Goal: Task Accomplishment & Management: Manage account settings

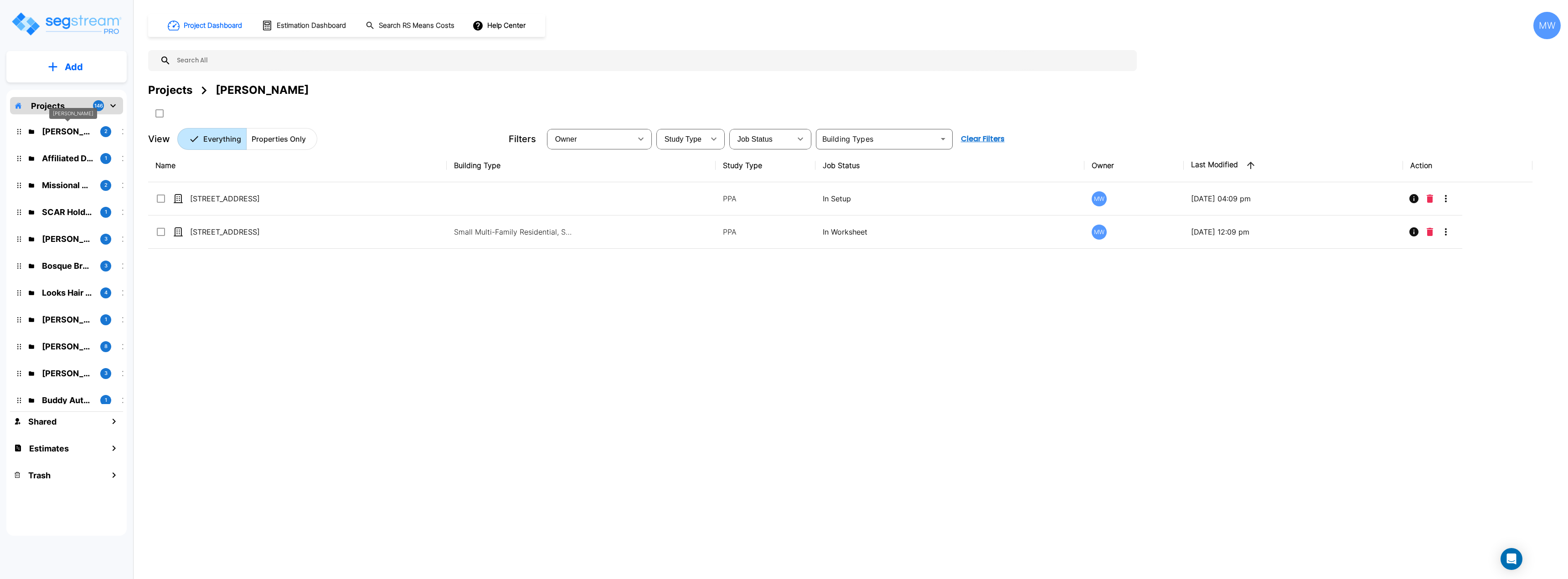
click at [68, 136] on p "Kyle O'Keefe" at bounding box center [68, 131] width 51 height 12
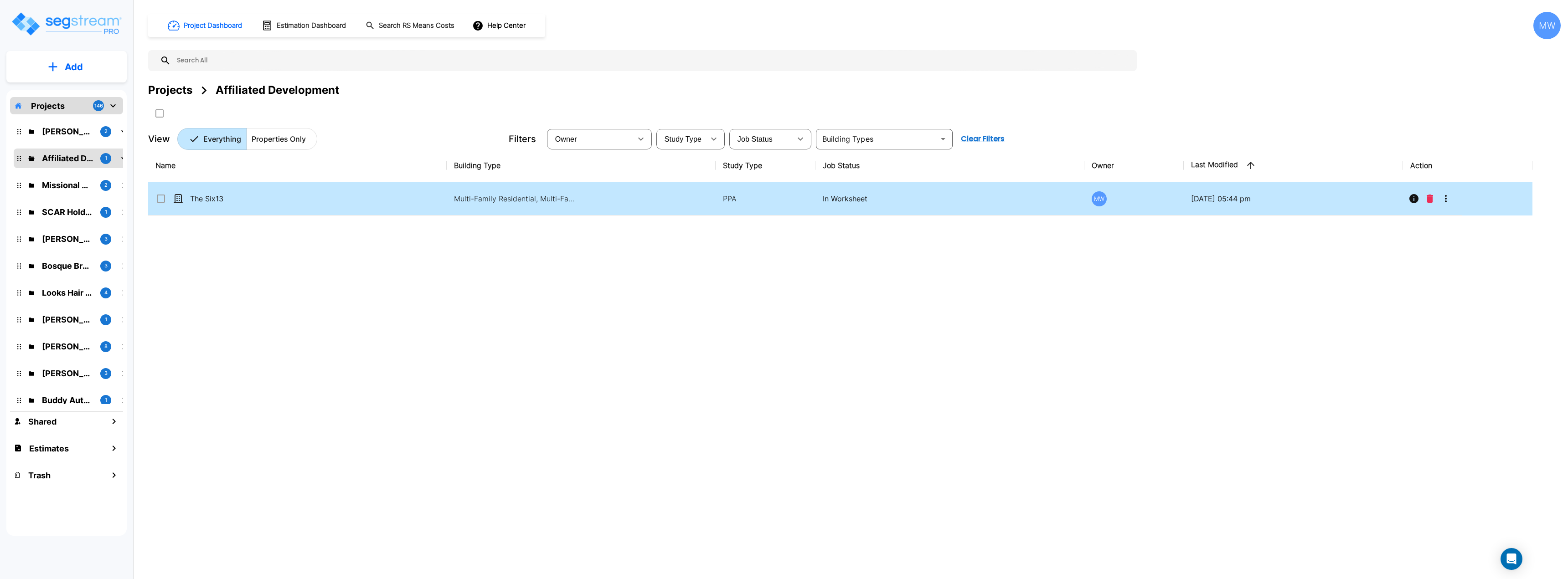
click at [320, 204] on td "The Six13" at bounding box center [297, 199] width 298 height 33
checkbox input "true"
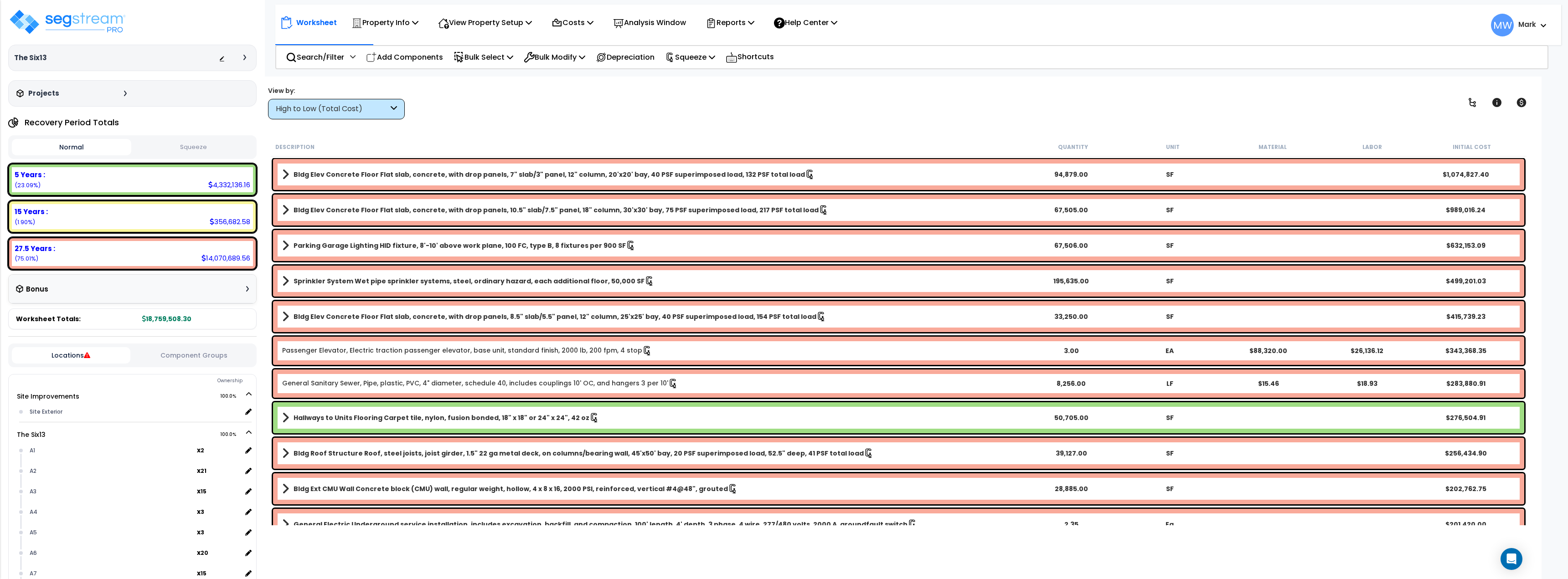
click at [239, 145] on button "Squeeze" at bounding box center [193, 147] width 119 height 16
click at [110, 150] on button "Normal" at bounding box center [71, 147] width 119 height 16
click at [108, 150] on button "Normal" at bounding box center [71, 147] width 119 height 16
click at [71, 149] on button "Normal" at bounding box center [71, 147] width 119 height 16
click at [157, 148] on button "Squeeze" at bounding box center [193, 147] width 119 height 16
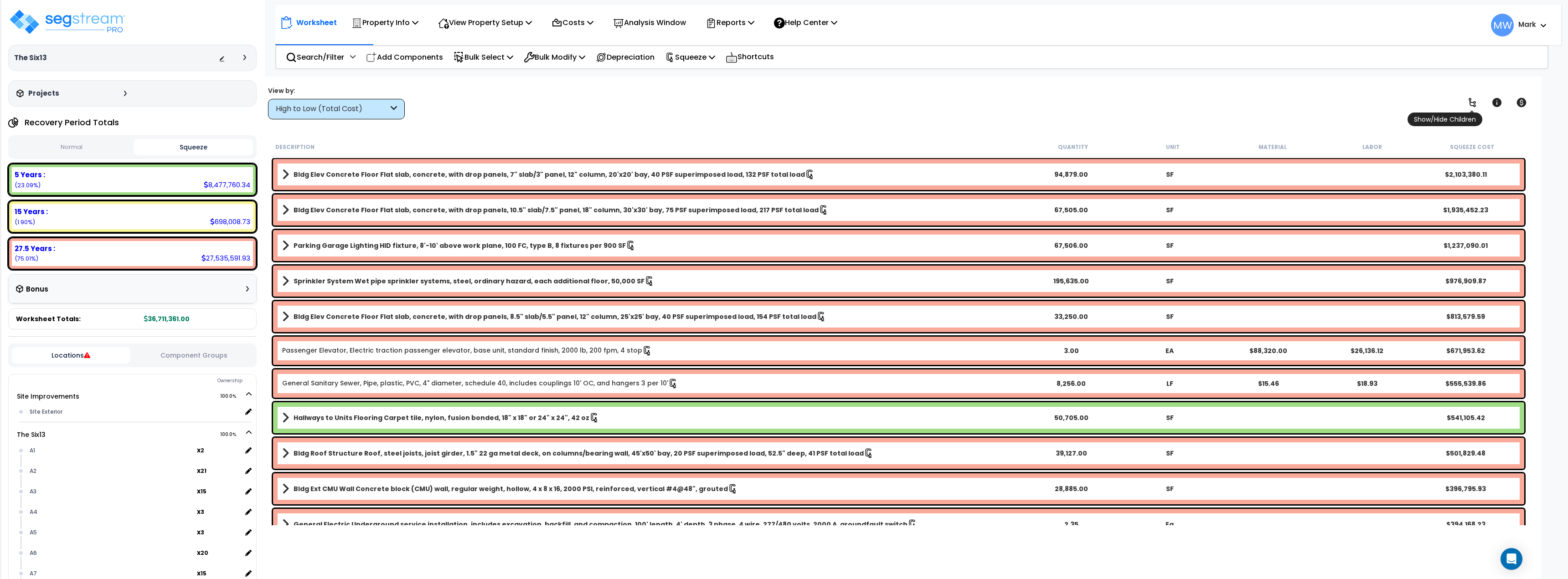
click at [1476, 103] on icon at bounding box center [1472, 103] width 11 height 11
click at [1478, 106] on link at bounding box center [1472, 102] width 20 height 20
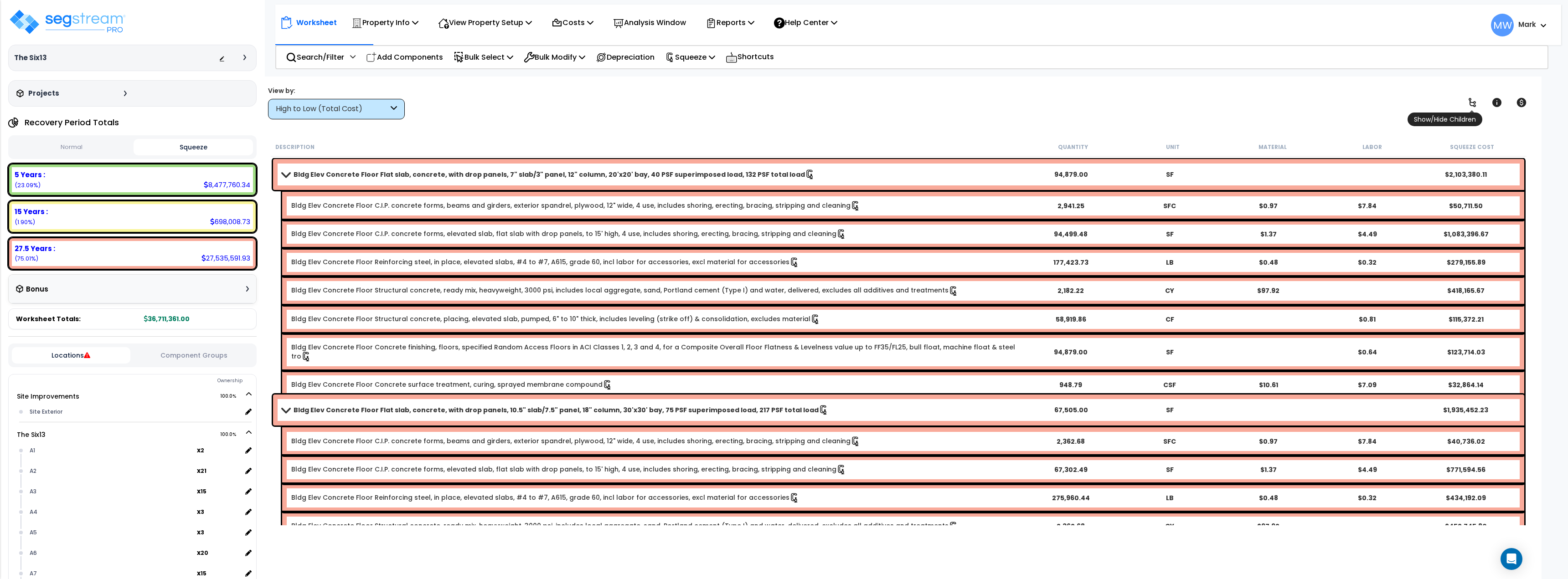
click at [1478, 106] on link at bounding box center [1472, 102] width 20 height 20
click at [1039, 120] on div "Worksheet Property Info Property Setup Add Property Unit Template property Clon…" at bounding box center [898, 366] width 1286 height 579
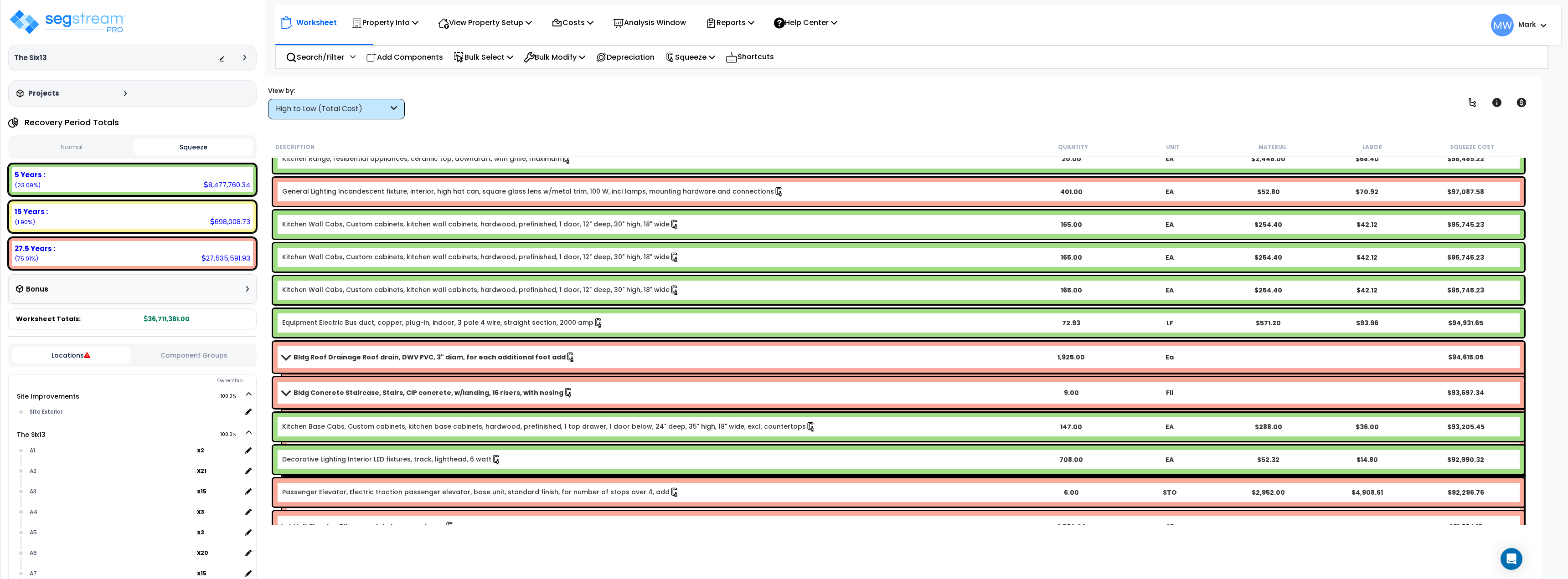
scroll to position [8061, 0]
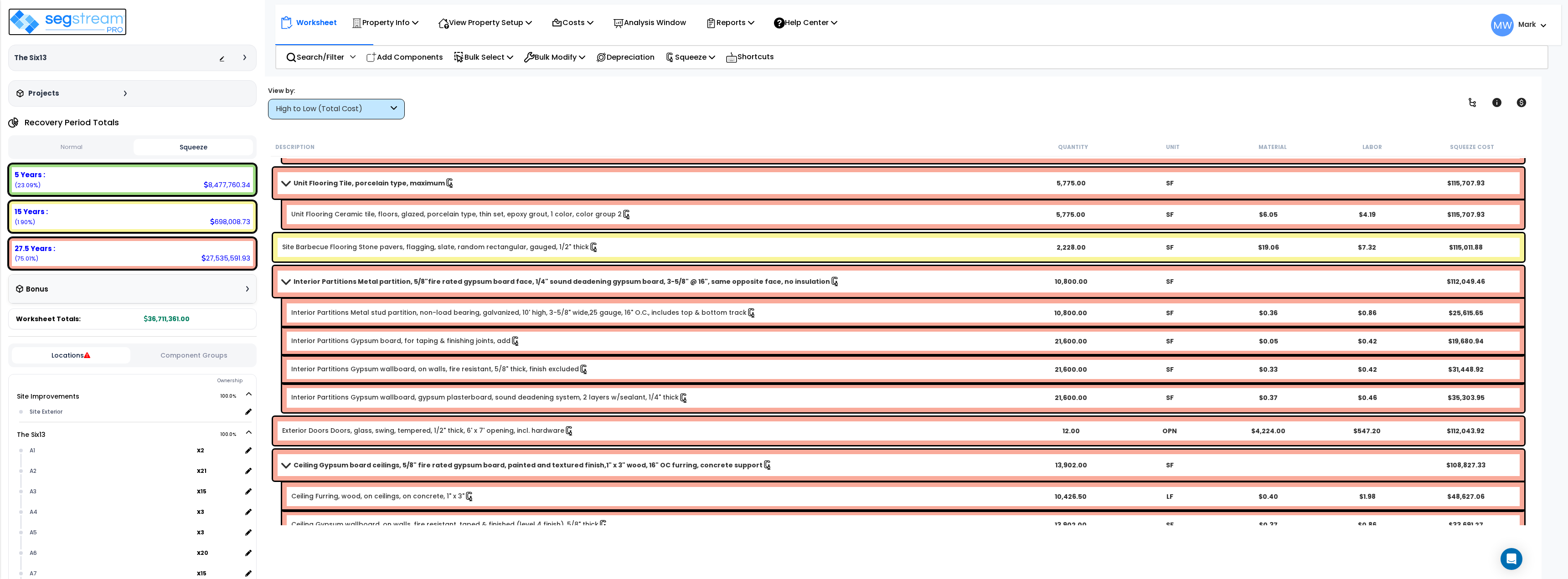
click at [122, 13] on img at bounding box center [67, 21] width 119 height 27
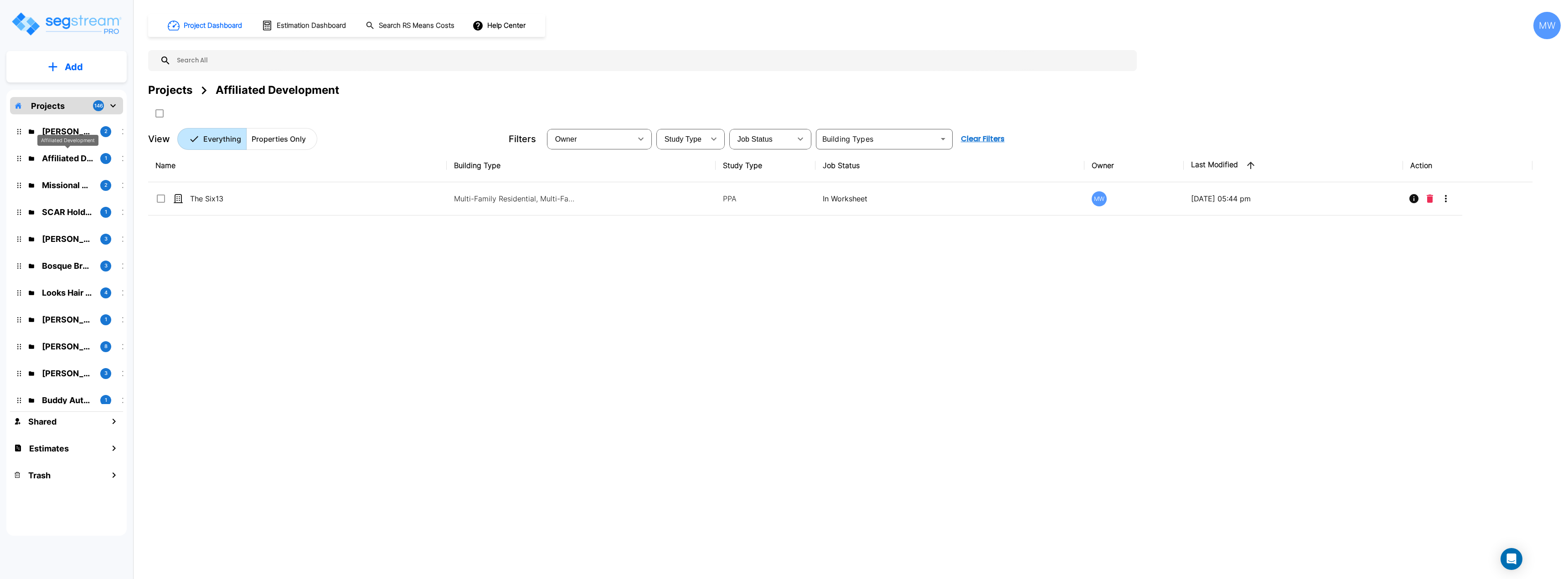
click at [57, 162] on p "Affiliated Development" at bounding box center [68, 158] width 51 height 12
click at [65, 182] on p "Missional Group" at bounding box center [68, 185] width 51 height 12
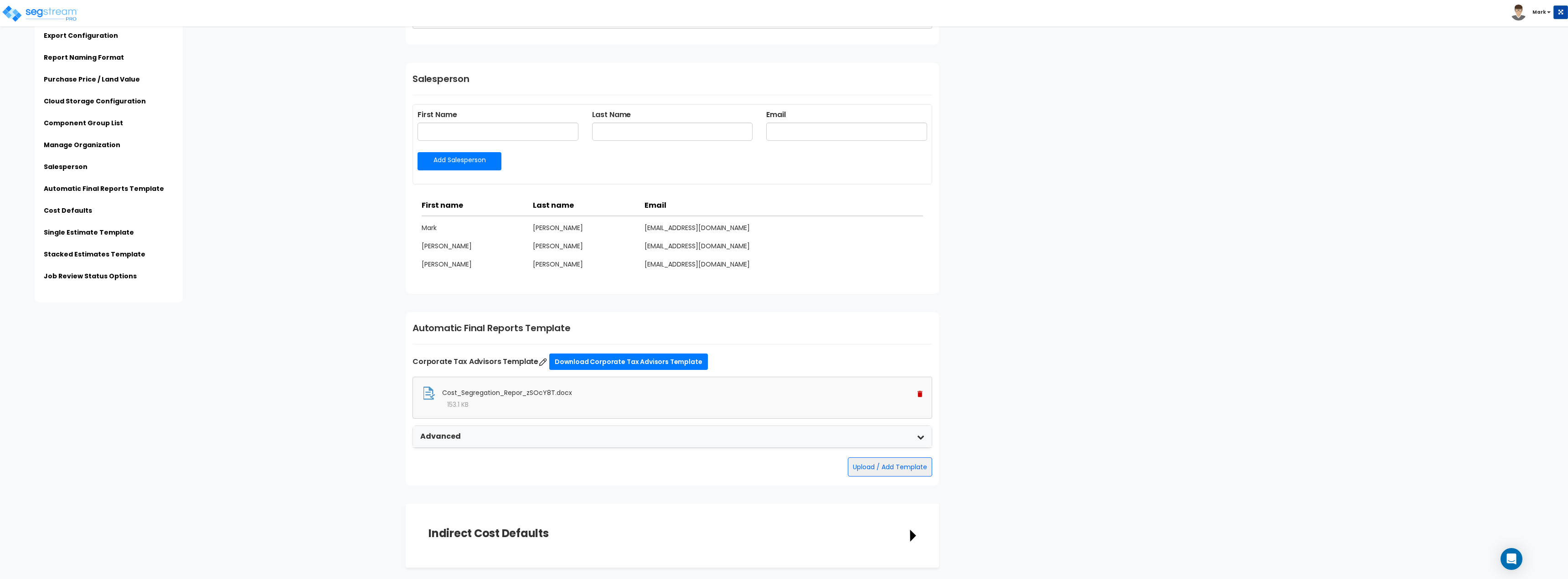
scroll to position [957, 0]
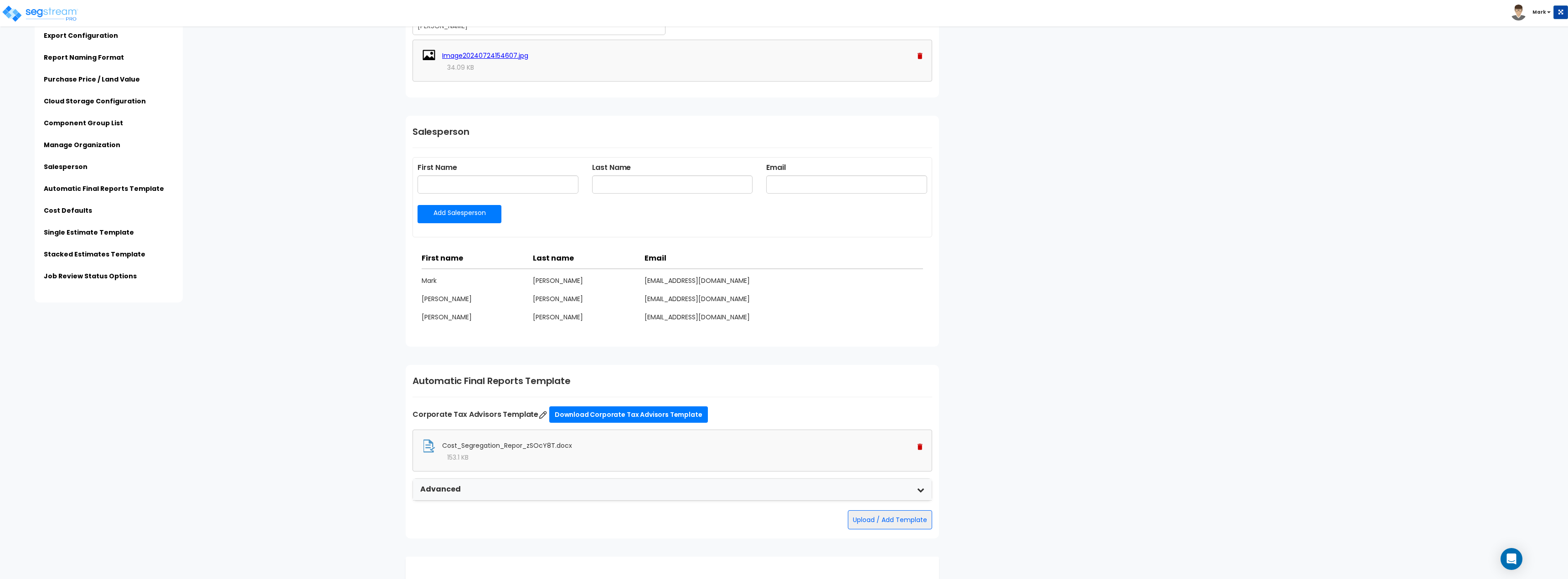
click at [487, 197] on div "First Name Last Name Email" at bounding box center [673, 184] width 523 height 43
click at [484, 192] on input "text" at bounding box center [498, 184] width 161 height 18
type input "Test"
type input "mark.woeber@gmail.com"
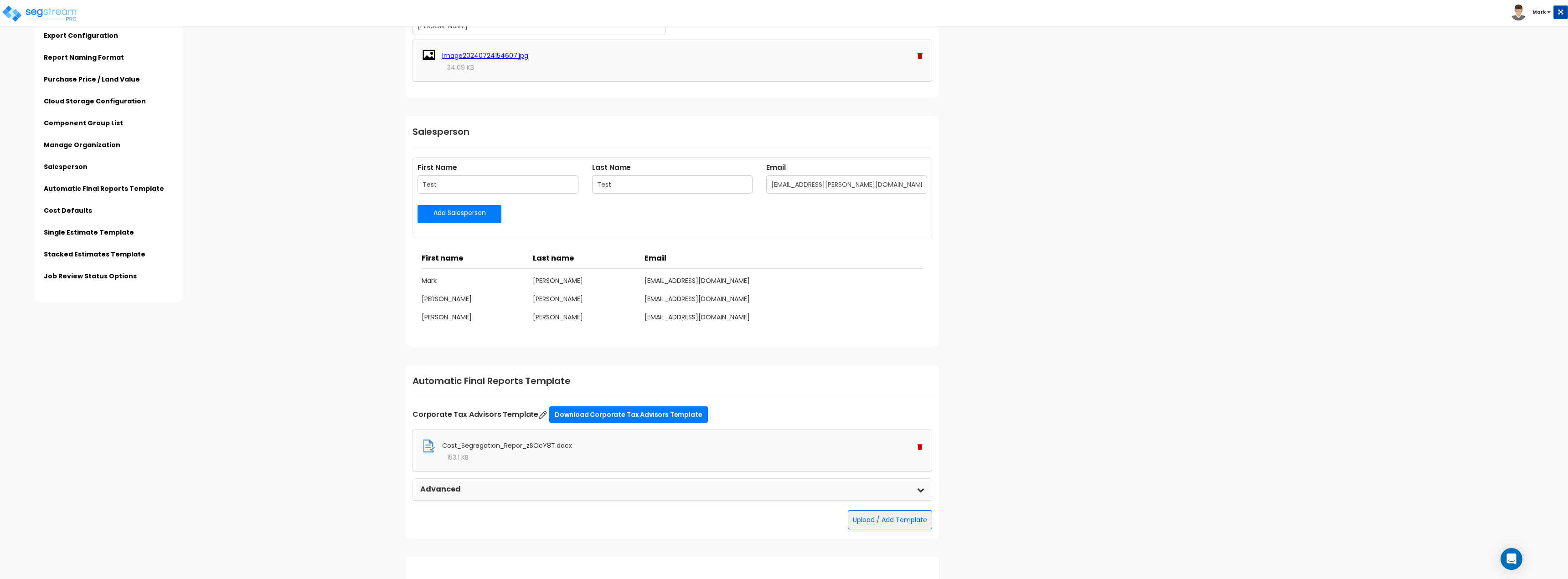
click at [443, 210] on link "Add Salesperson" at bounding box center [460, 214] width 84 height 18
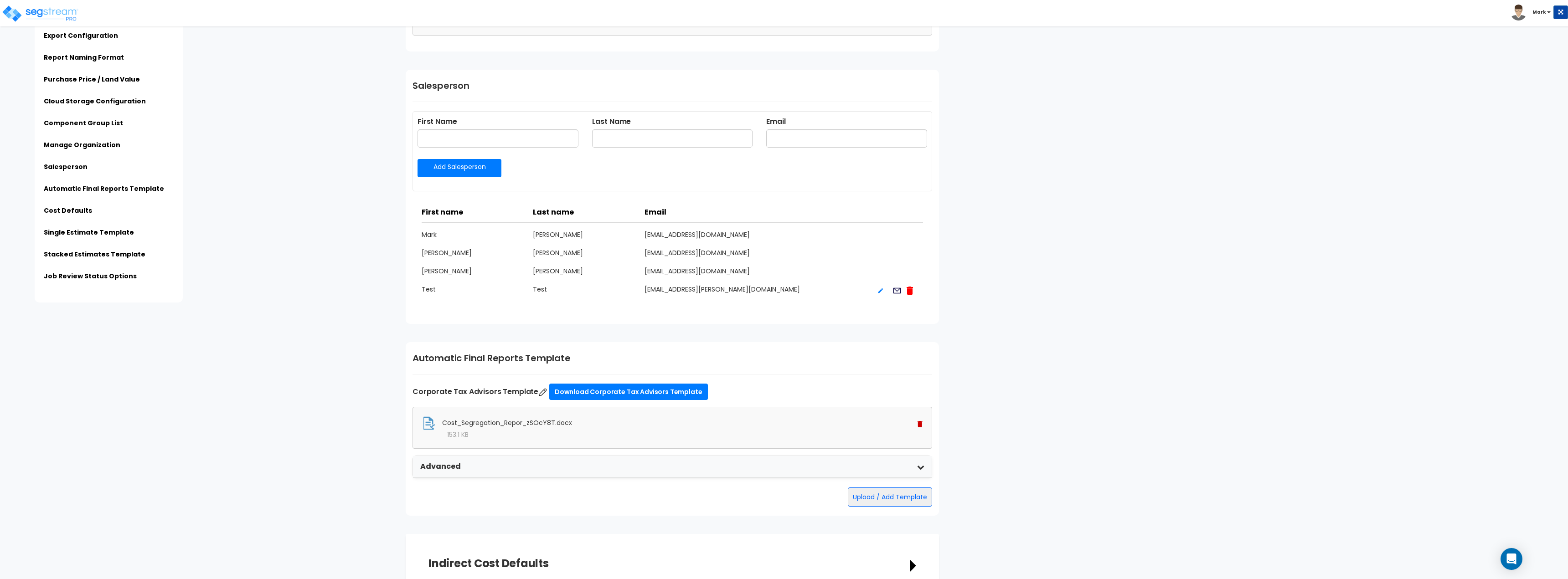
scroll to position [1002, 0]
click at [912, 291] on icon at bounding box center [909, 291] width 6 height 8
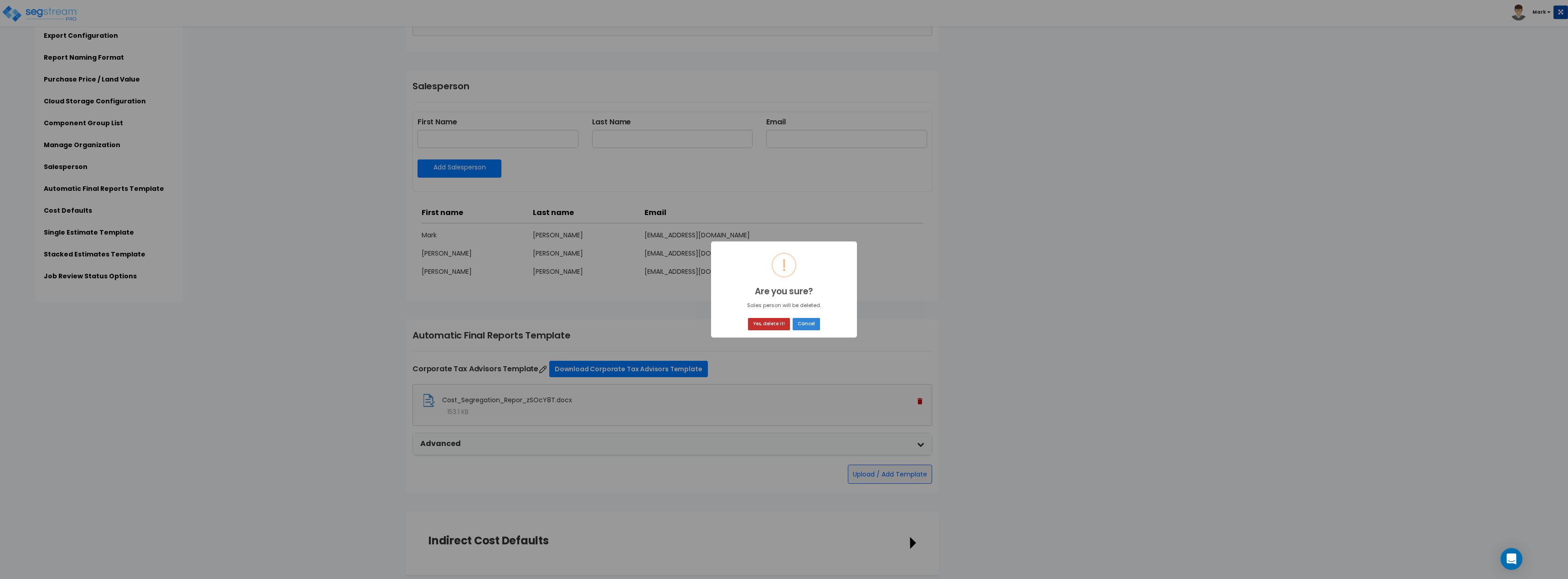
click at [776, 325] on button "Yes, delete it!" at bounding box center [769, 324] width 42 height 12
click at [1066, 262] on div "× Deleted! The salesperson has been removed. OK No Cancel" at bounding box center [784, 290] width 1568 height 579
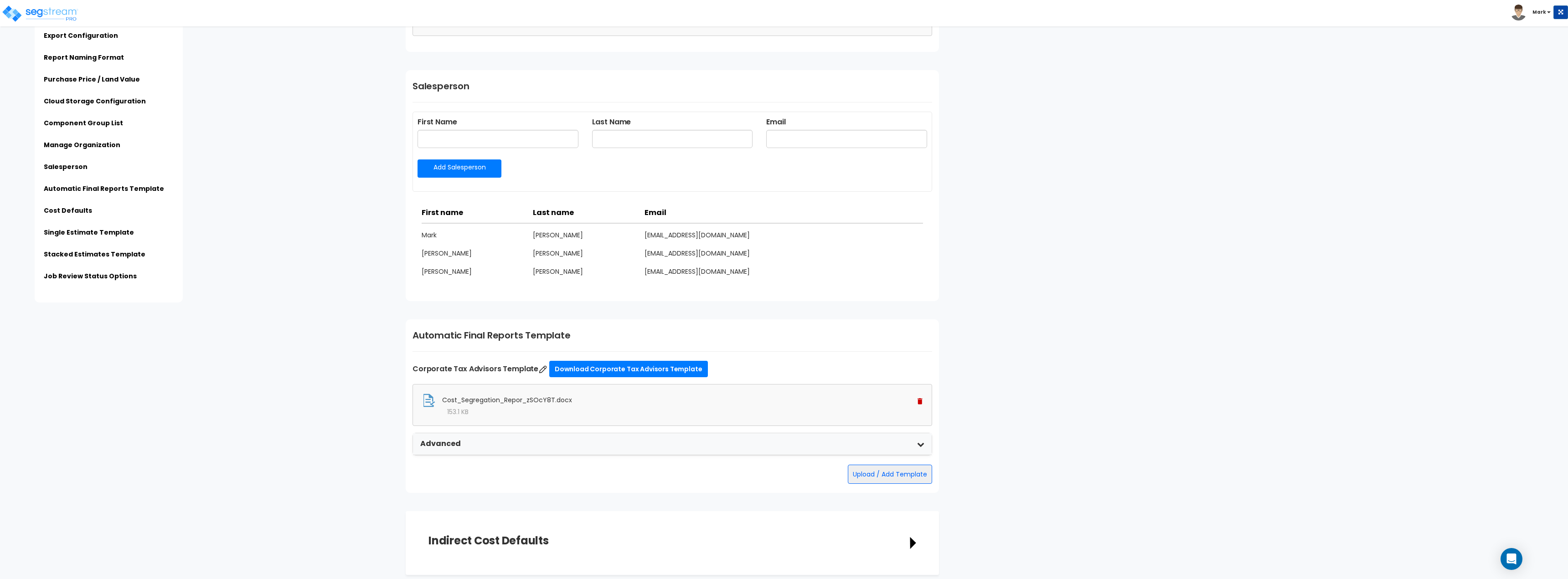
click at [735, 275] on div "wadew@corporatetaxadvisors.com" at bounding box center [756, 271] width 223 height 9
drag, startPoint x: 558, startPoint y: 237, endPoint x: 503, endPoint y: 258, distance: 58.9
click at [503, 258] on div "Carson" at bounding box center [477, 253] width 111 height 9
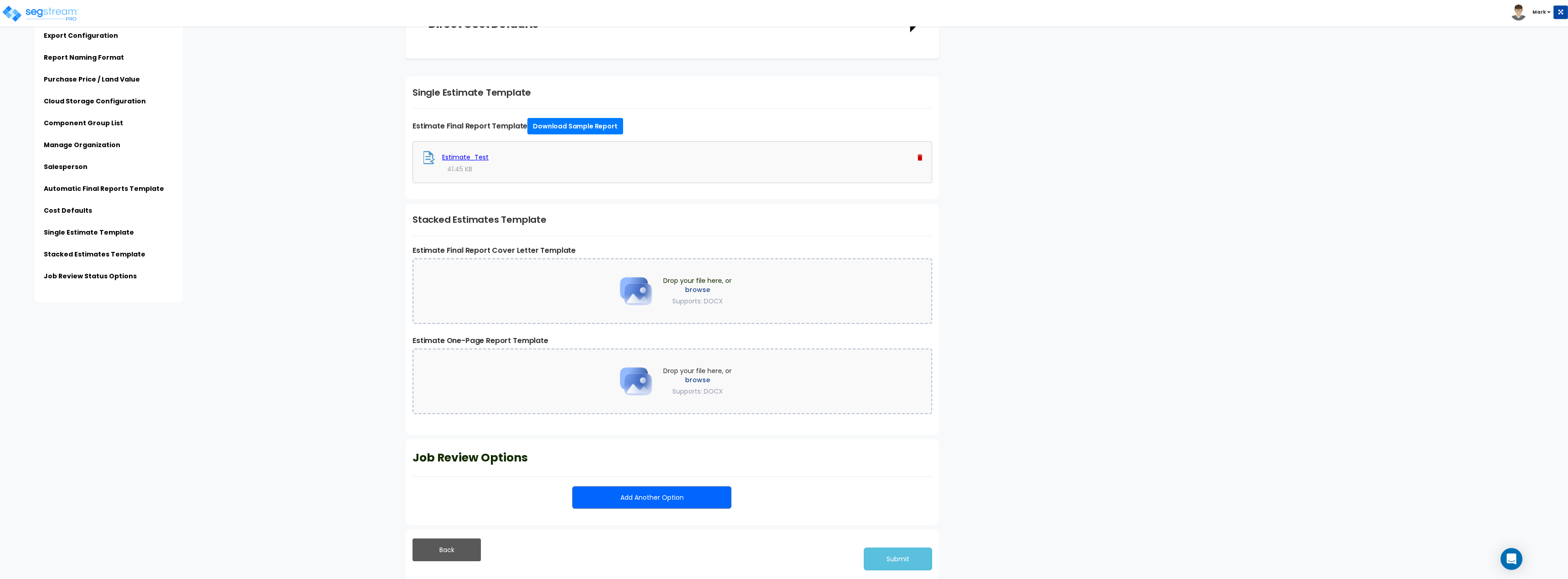
scroll to position [1601, 0]
click at [474, 156] on link "Estimate_Test" at bounding box center [465, 156] width 46 height 9
click at [66, 148] on link "Manage Organization" at bounding box center [82, 145] width 77 height 9
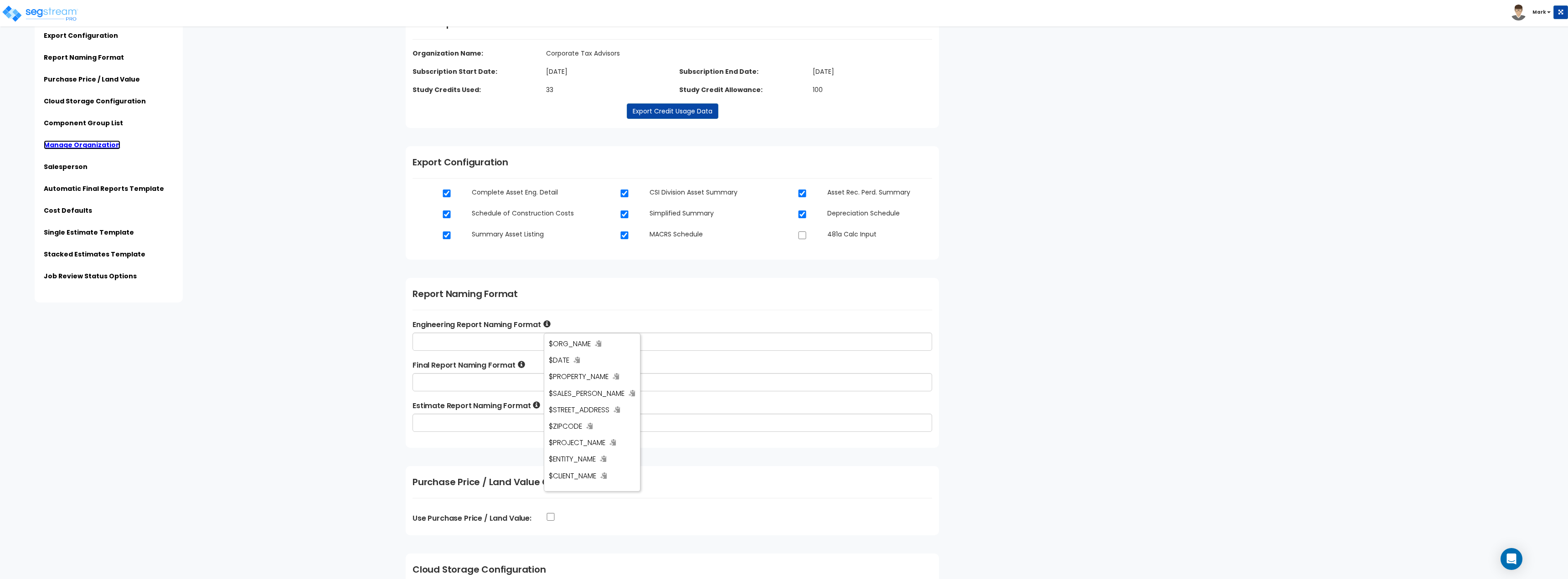
scroll to position [0, 0]
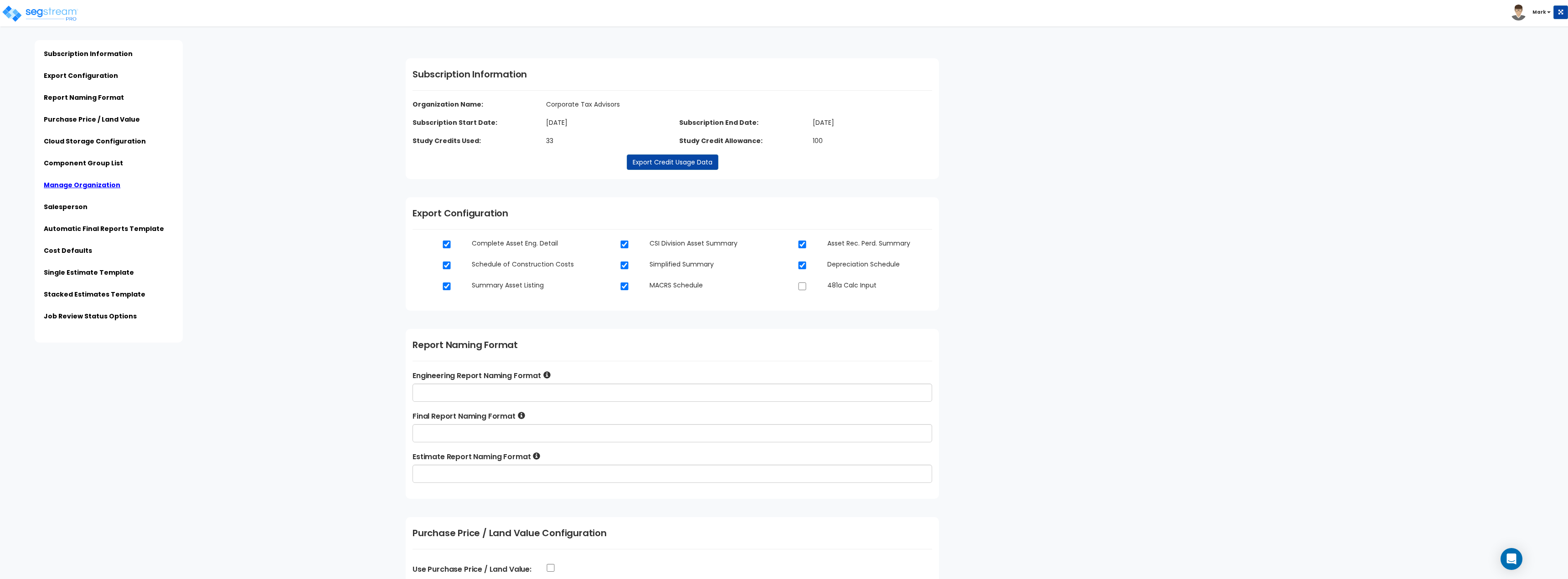
click at [1542, 13] on b "Mark" at bounding box center [1539, 12] width 13 height 7
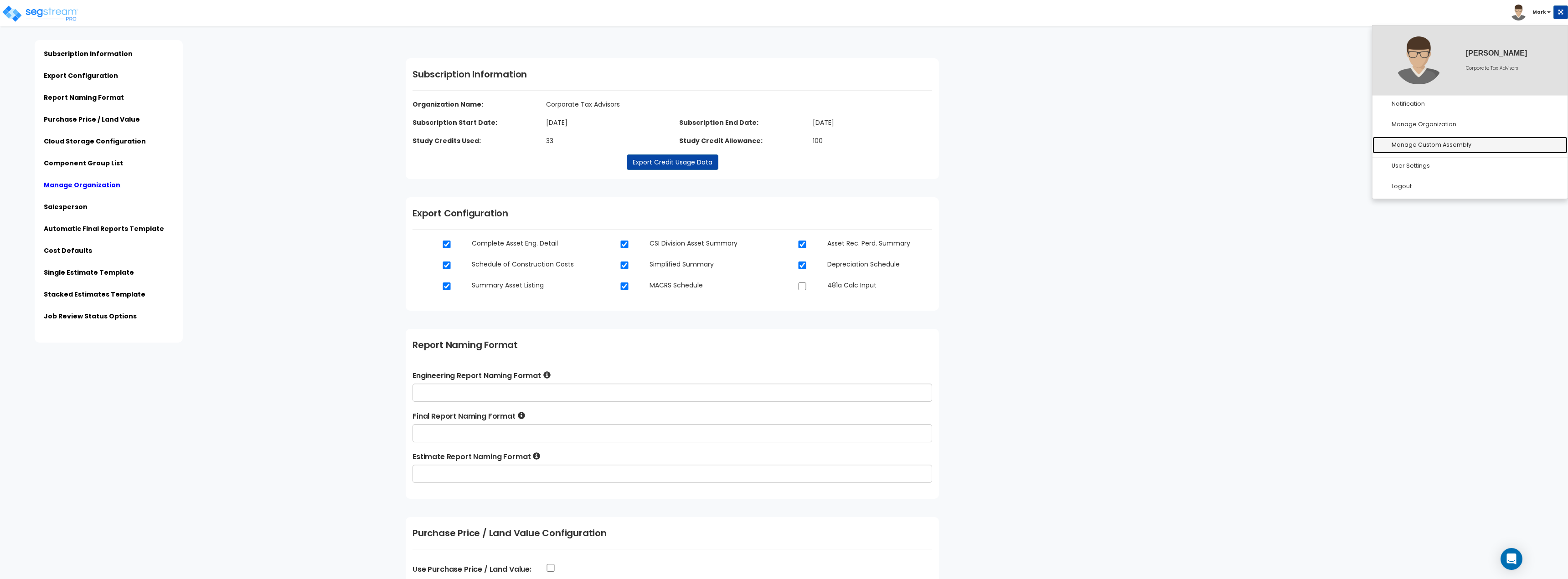
click at [1416, 144] on link "Manage Custom Assembly" at bounding box center [1470, 145] width 195 height 17
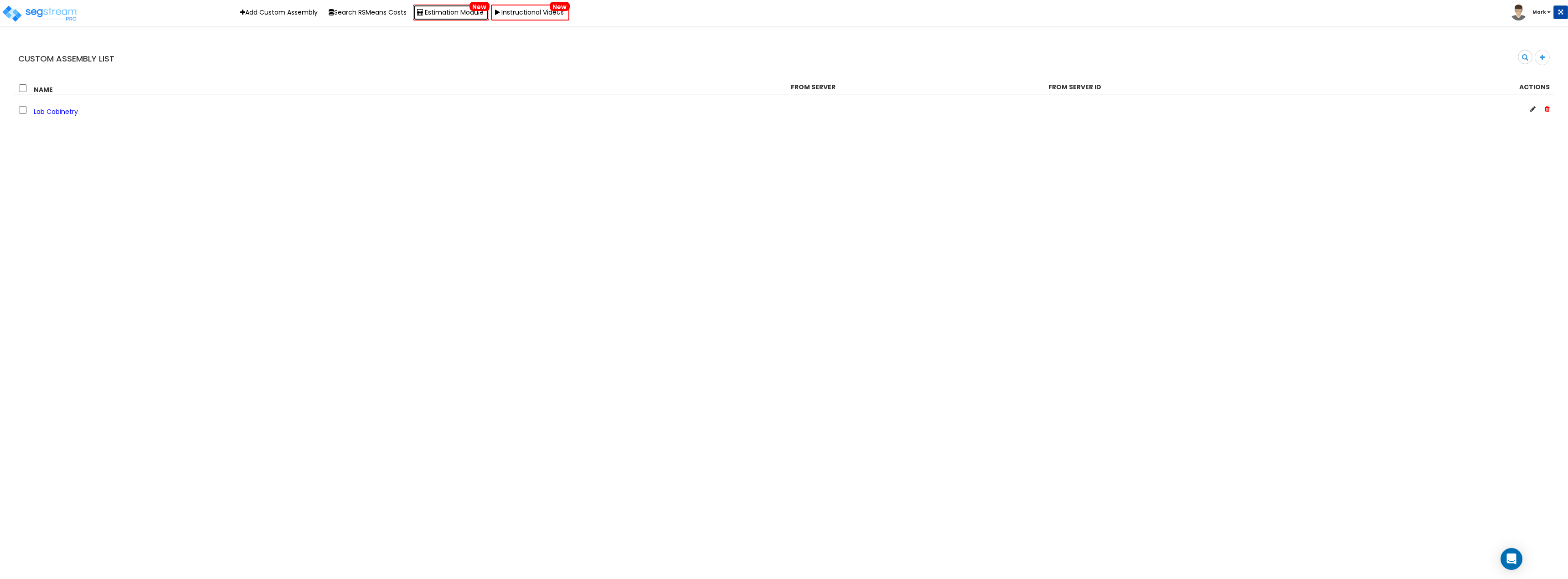
click at [457, 15] on link "Estimation Module New" at bounding box center [450, 12] width 76 height 16
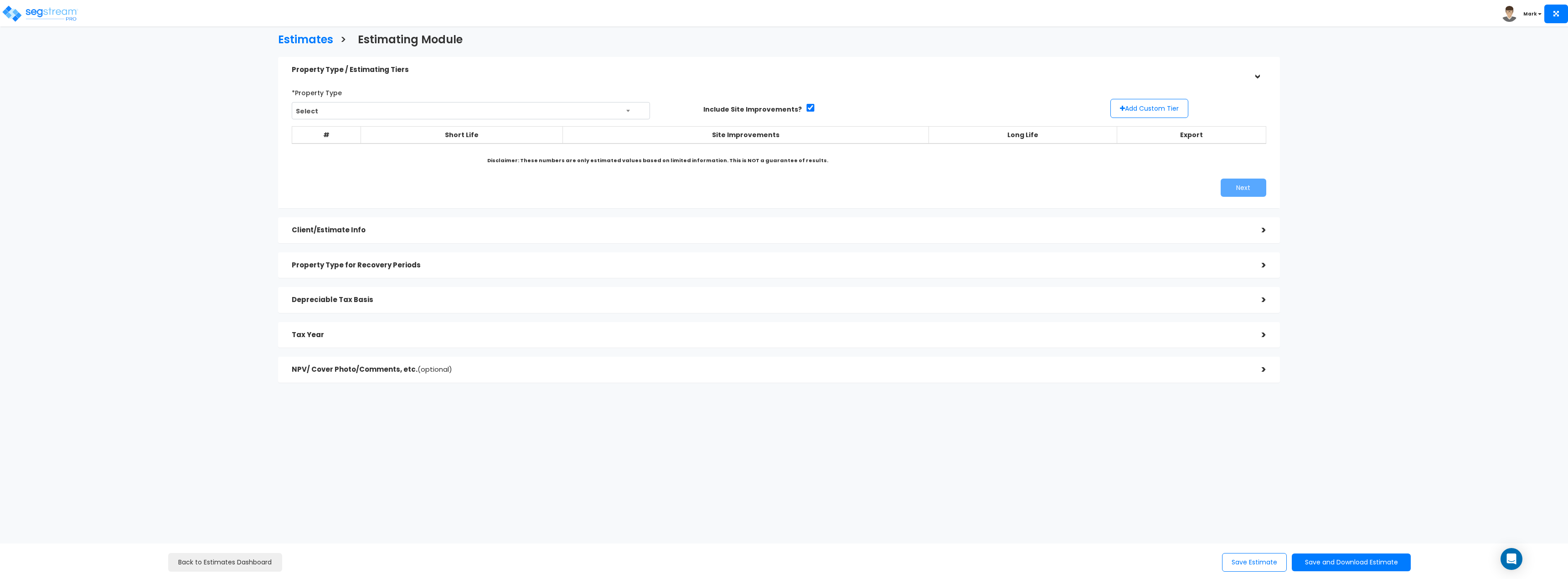
click at [527, 115] on span "Select" at bounding box center [471, 111] width 357 height 17
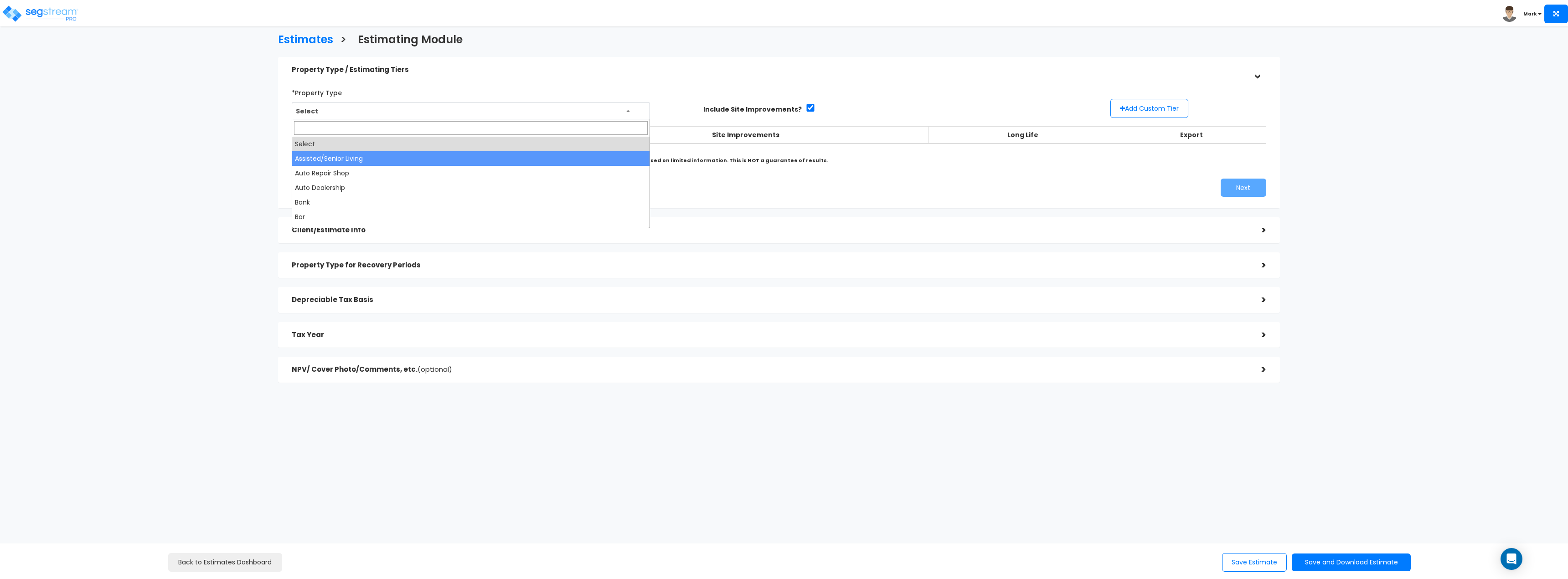
select select "111"
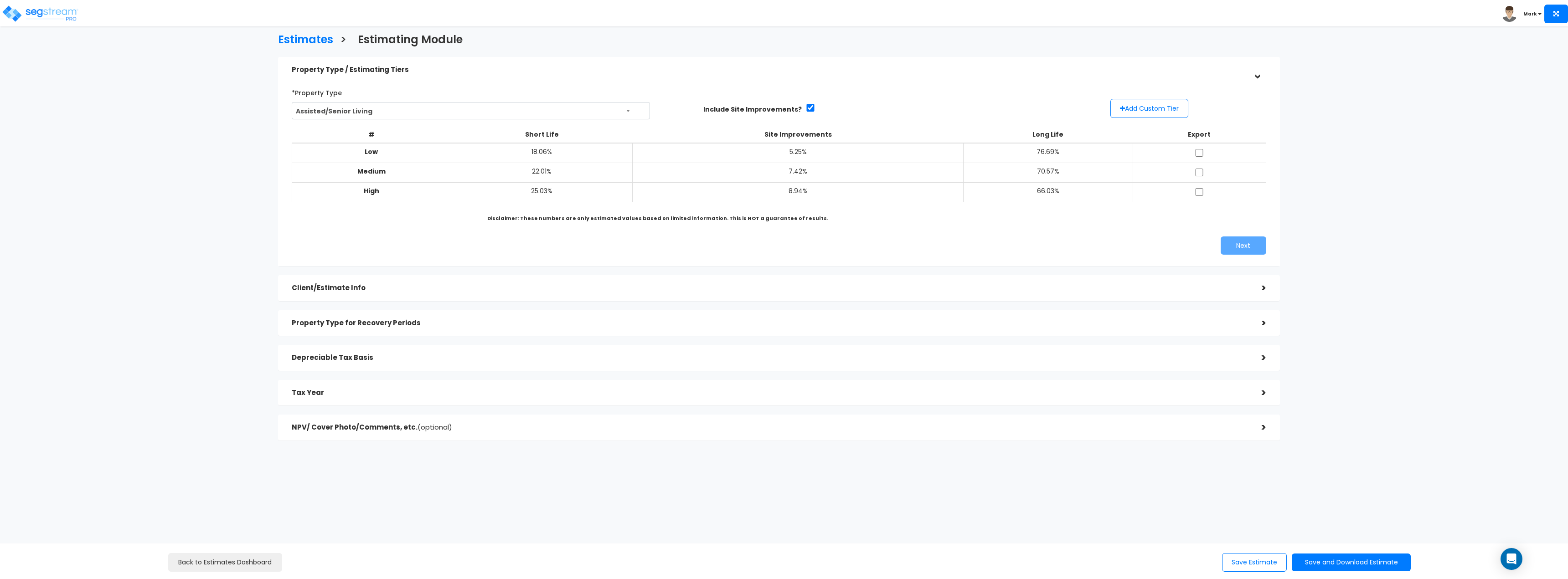
click at [765, 209] on div "# Short Life Site Improvements Long Life Export Low 18.06% 5.25% 76.69% Medium …" at bounding box center [779, 168] width 982 height 92
click at [701, 286] on h5 "Client/Estimate Info" at bounding box center [769, 288] width 956 height 8
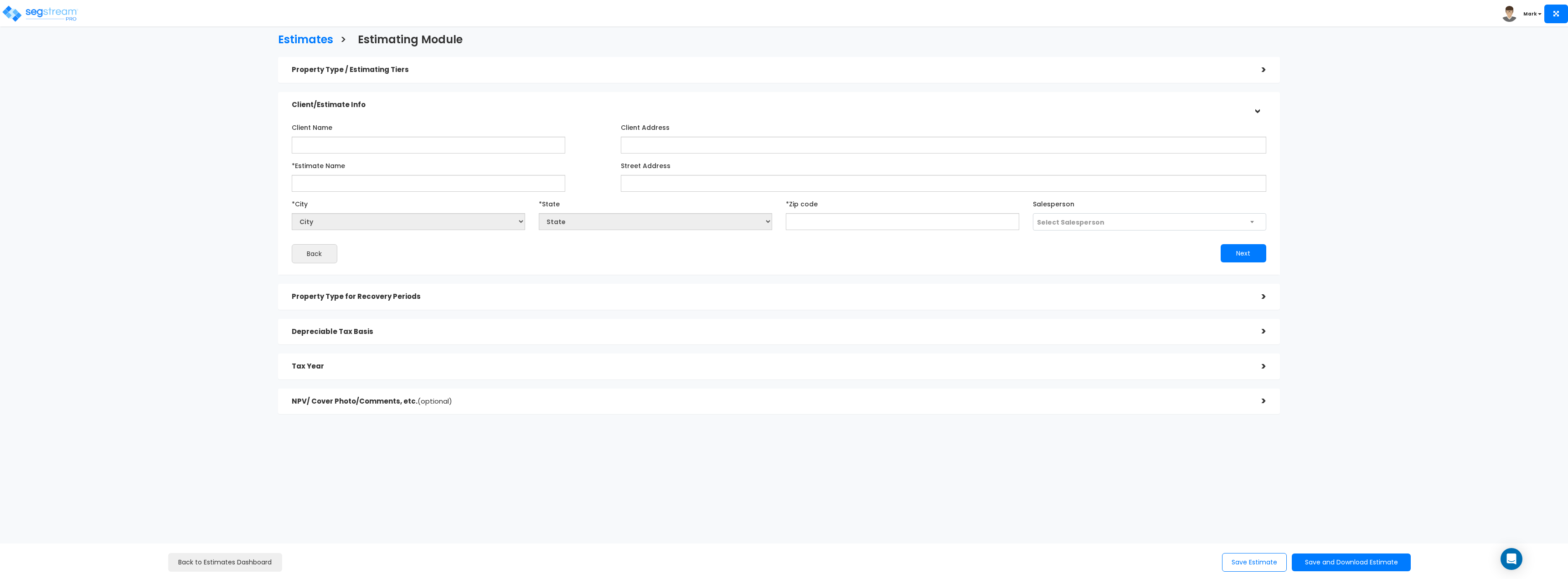
click at [701, 291] on div "Property Type for Recovery Periods" at bounding box center [769, 297] width 956 height 17
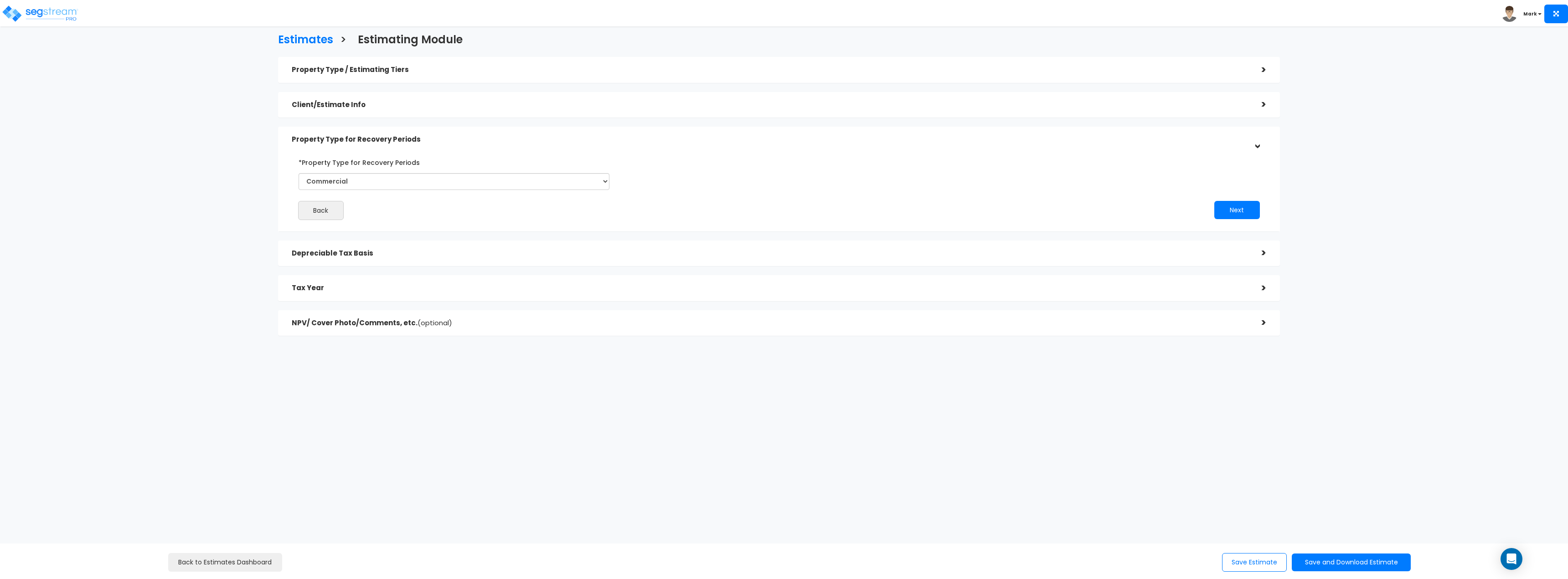
click at [674, 263] on div "Depreciable Tax Basis >" at bounding box center [779, 253] width 1002 height 26
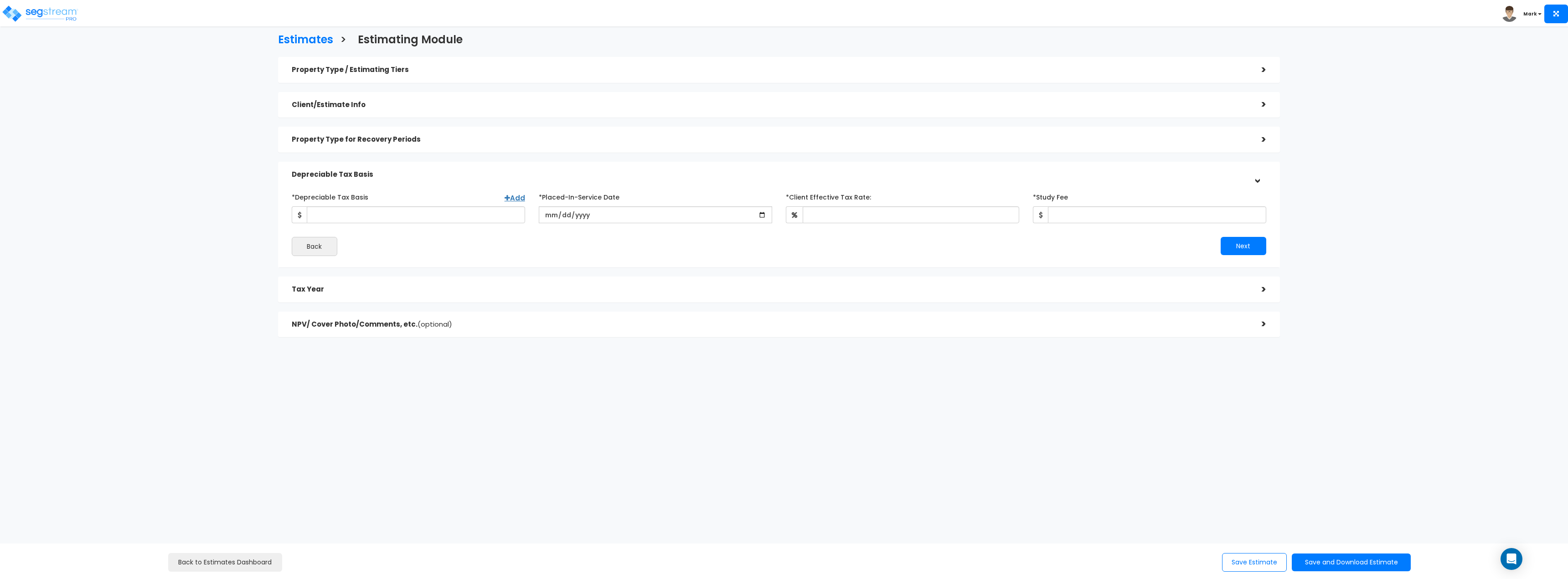
click at [682, 277] on div "Tax Year >" at bounding box center [779, 290] width 1002 height 26
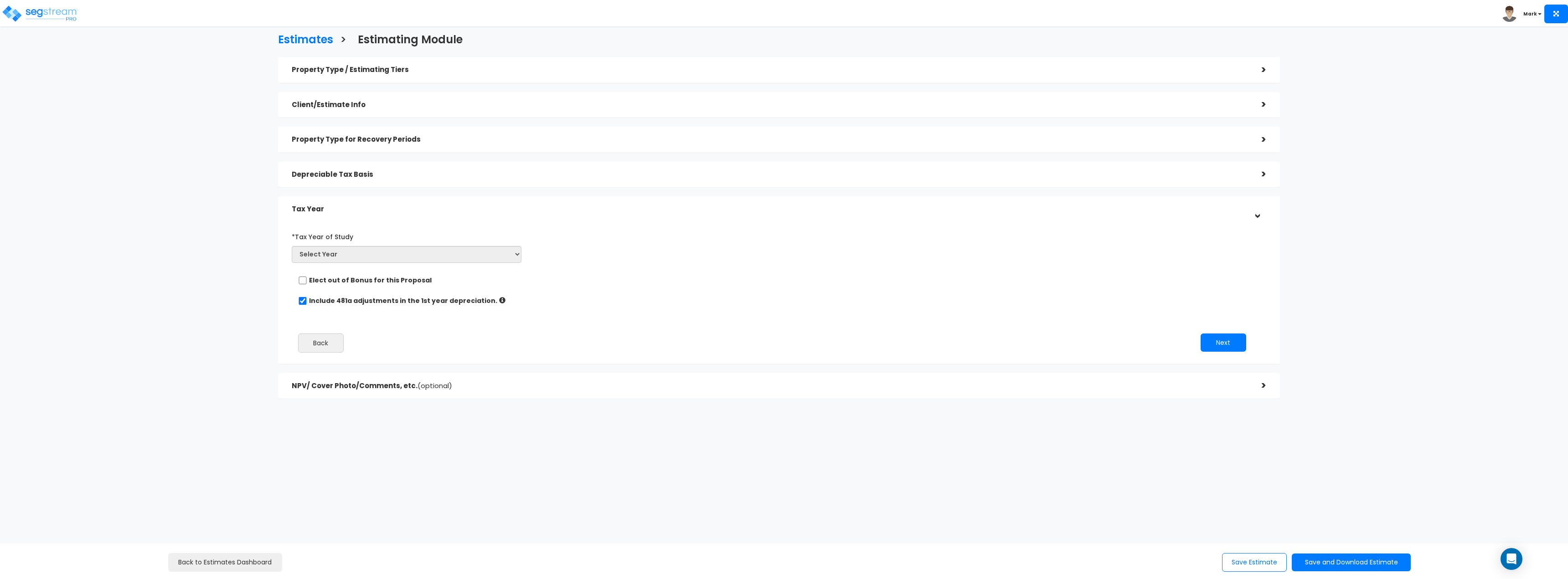
click at [740, 361] on div "*Tax Year of Study Select Year Prior Accumulated Depreciation Back Next" at bounding box center [772, 294] width 975 height 139
click at [758, 389] on h5 "NPV/ Cover Photo/Comments, etc. (optional)" at bounding box center [769, 386] width 956 height 8
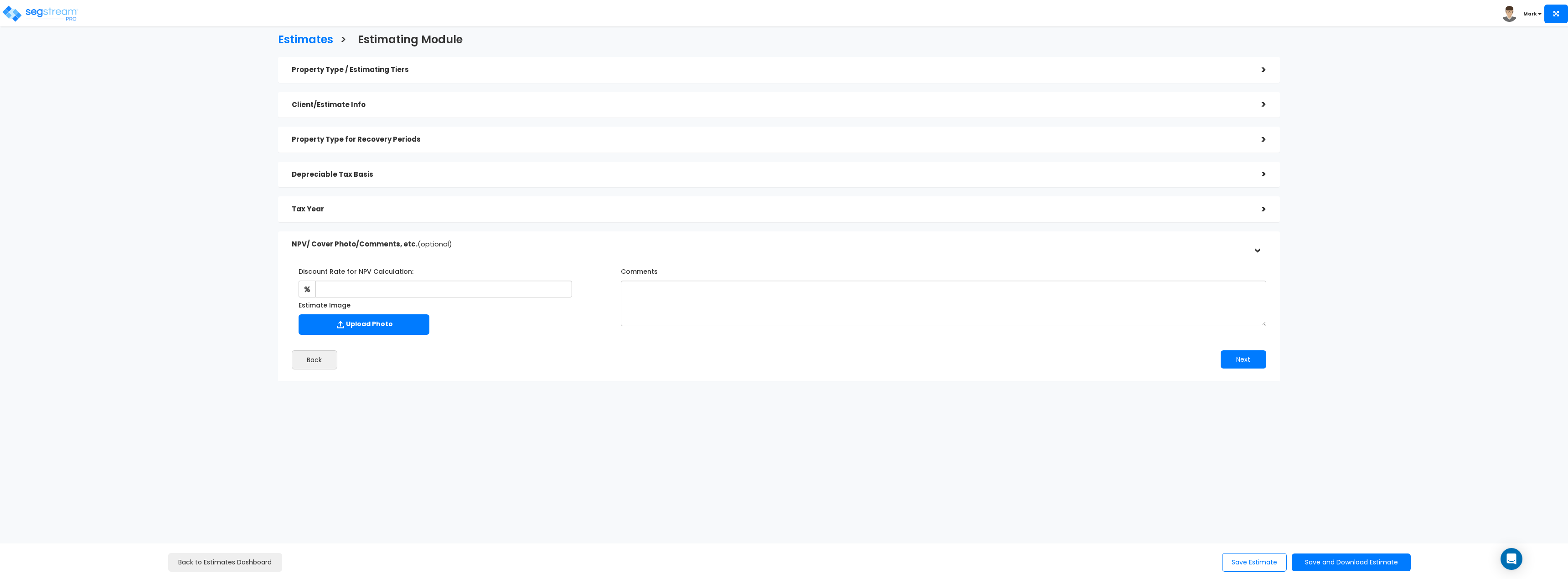
click at [1514, 16] on img at bounding box center [1510, 14] width 16 height 16
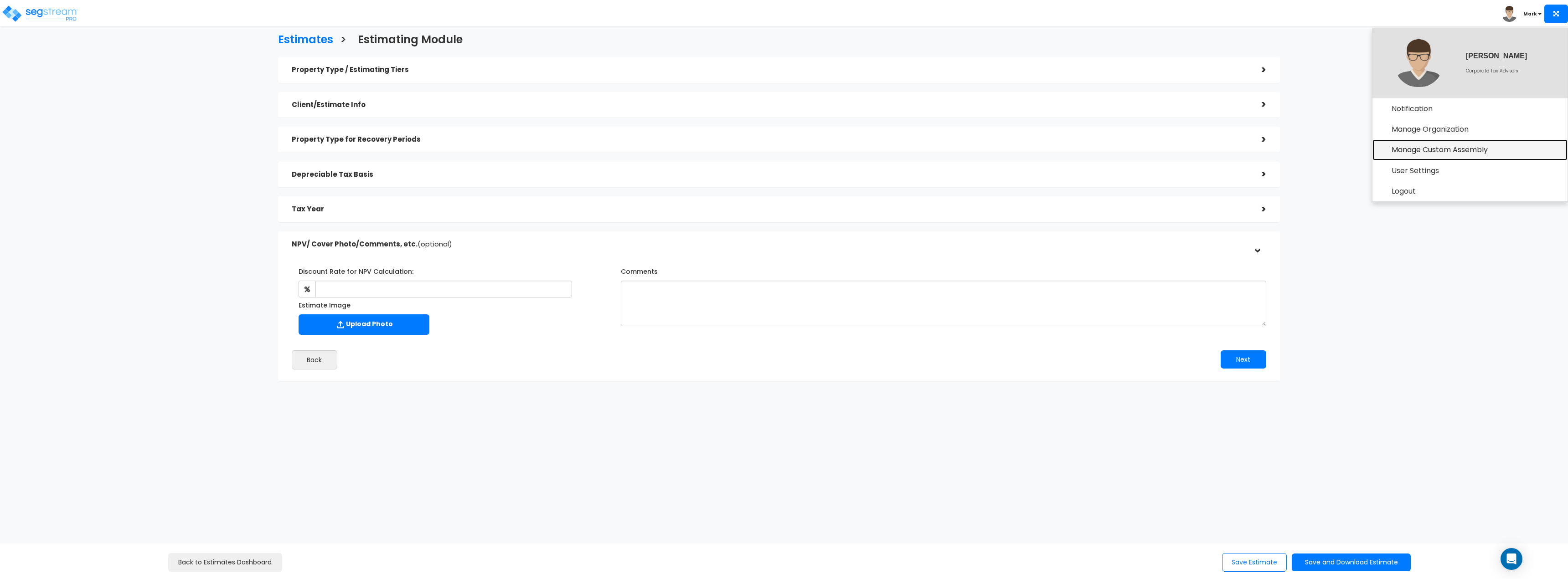
click at [1420, 153] on link "Manage Custom Assembly" at bounding box center [1470, 150] width 195 height 21
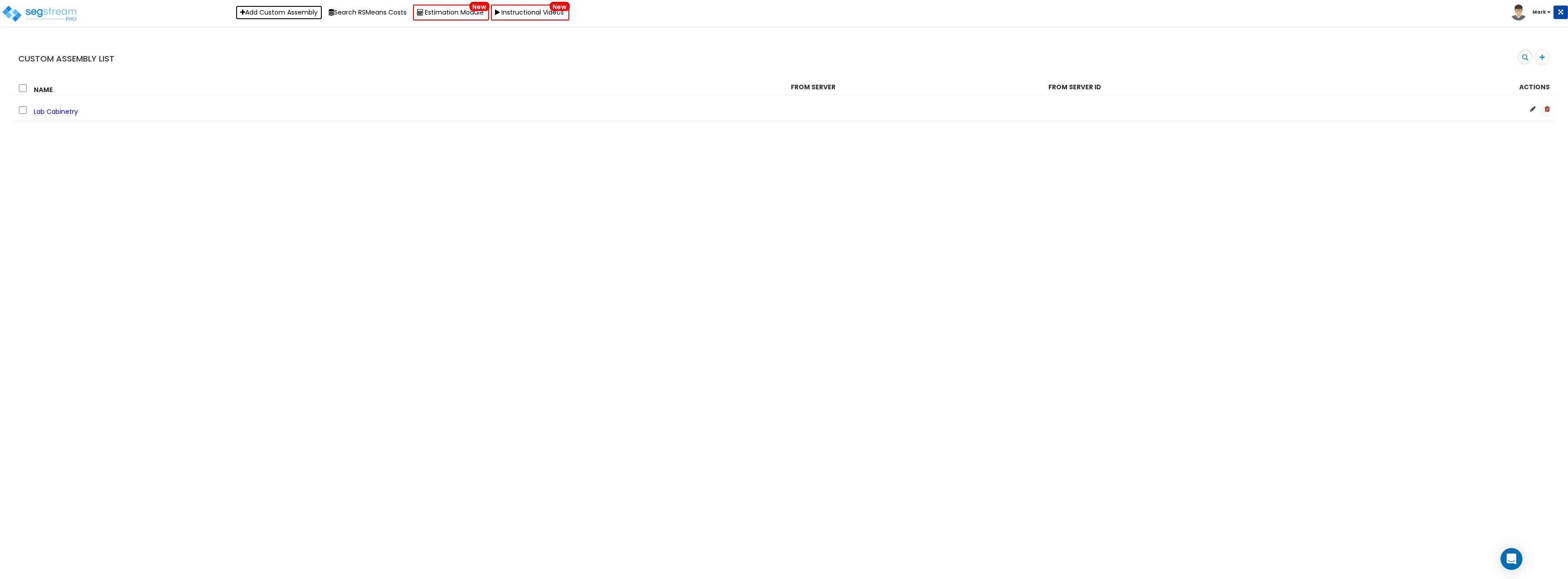
click at [270, 16] on link "Add Custom Assembly" at bounding box center [279, 12] width 86 height 14
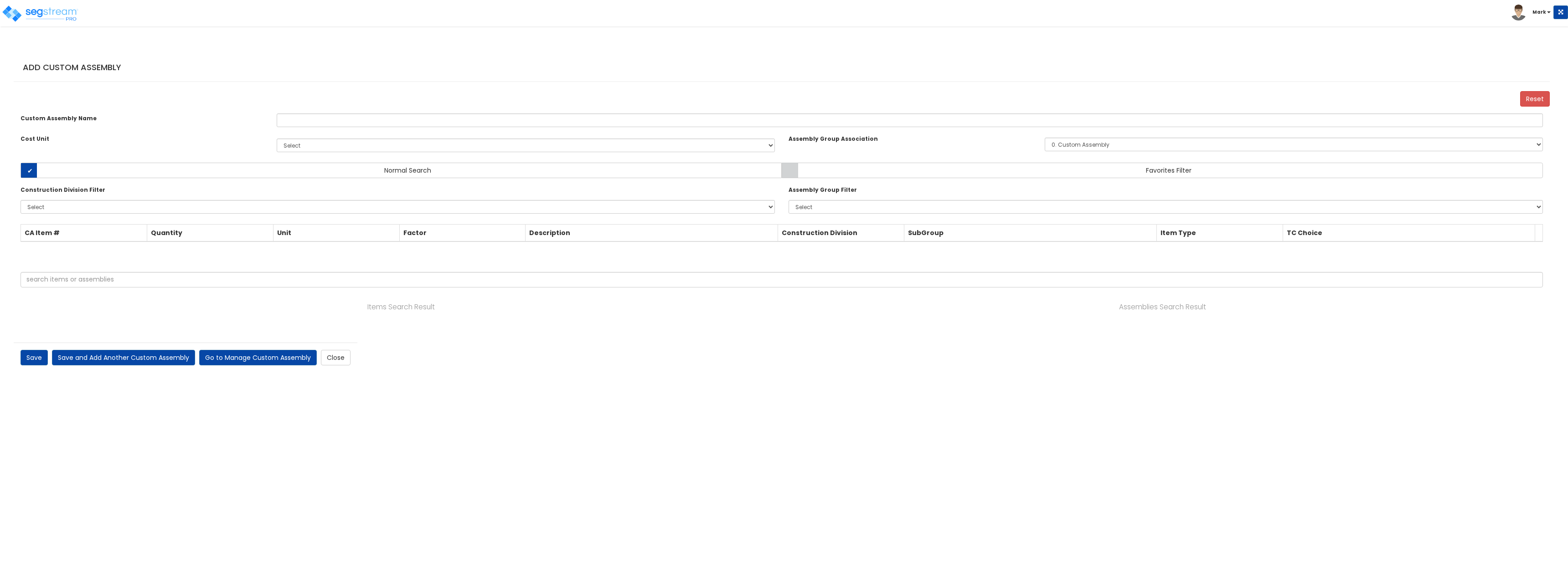
click at [331, 349] on div "Save Save and Add Another Custom Assembly Go to Manage Custom Assembly Close" at bounding box center [185, 357] width 344 height 30
click at [348, 361] on link "Close" at bounding box center [335, 357] width 30 height 15
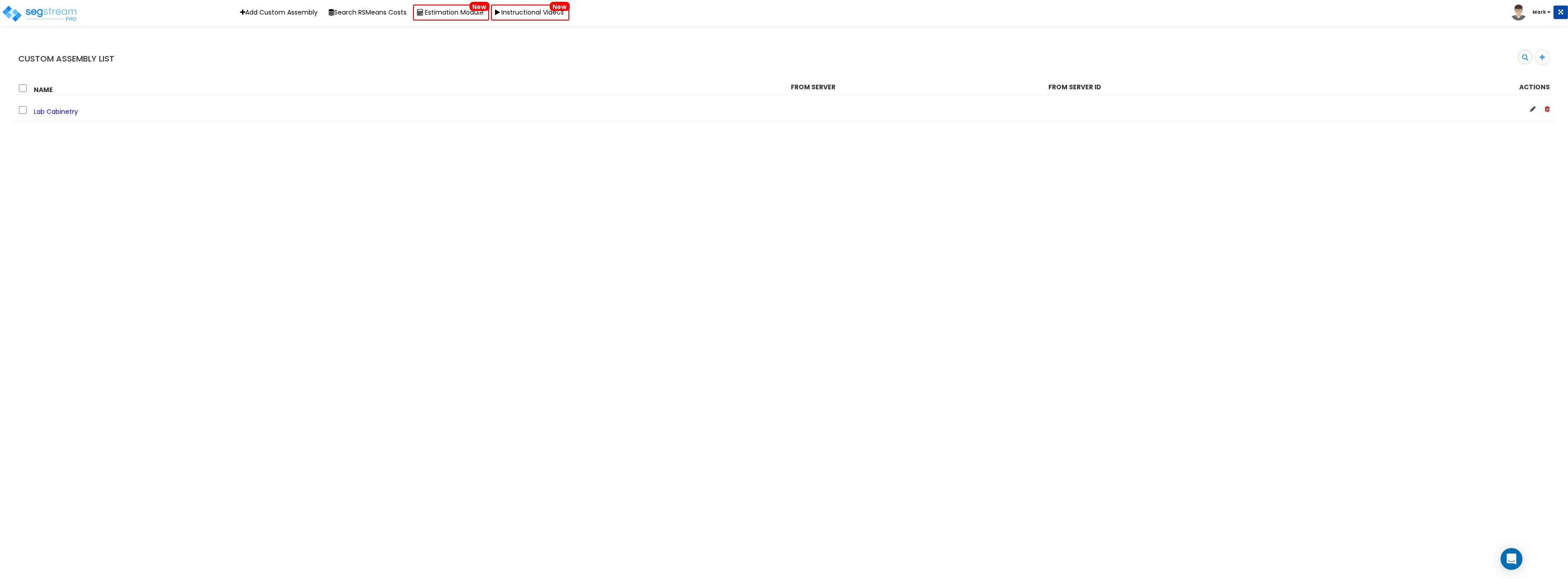
click at [1524, 14] on img at bounding box center [1519, 12] width 16 height 16
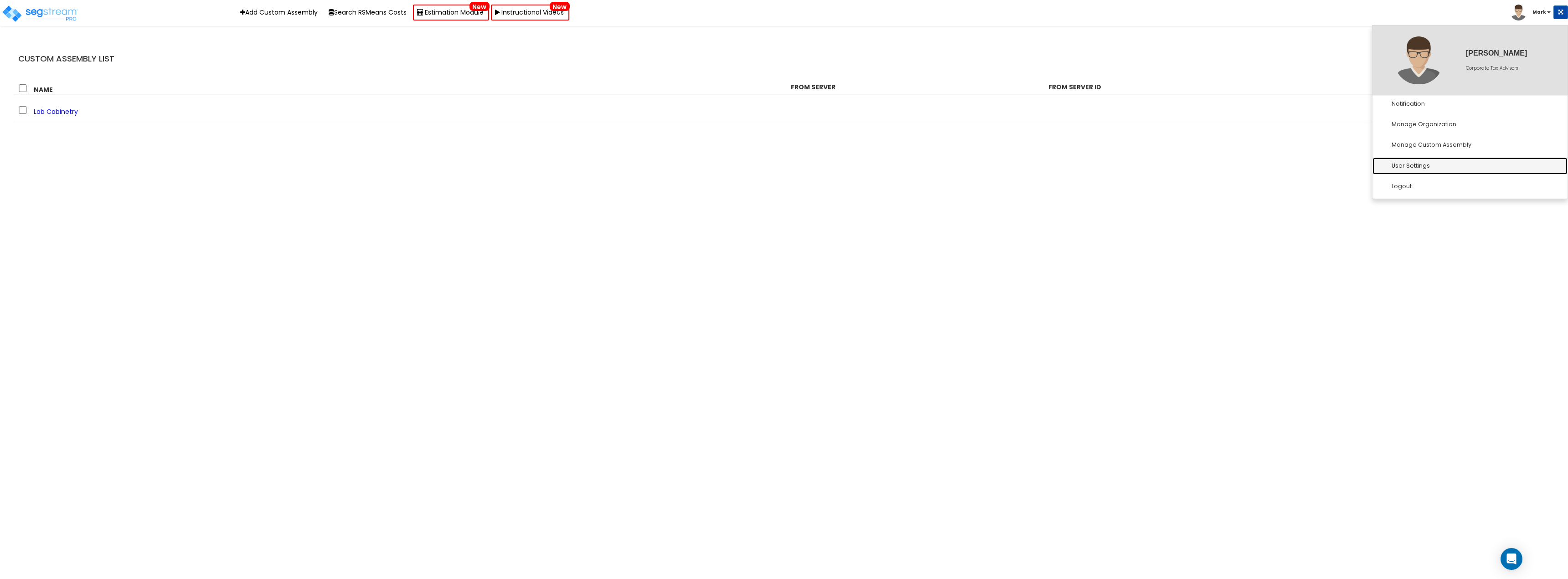
click at [1418, 164] on link "User Settings" at bounding box center [1470, 166] width 195 height 17
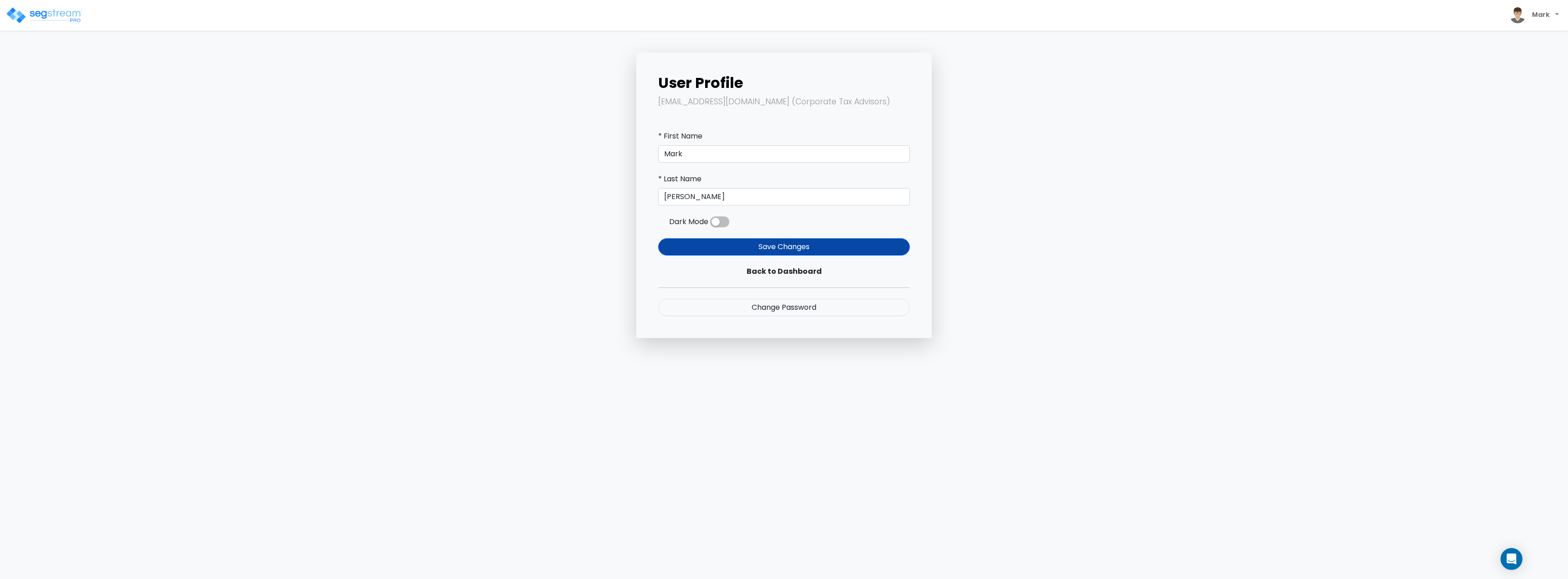
click at [719, 218] on span at bounding box center [719, 222] width 19 height 11
click at [710, 224] on input "checkbox" at bounding box center [710, 224] width 0 height 0
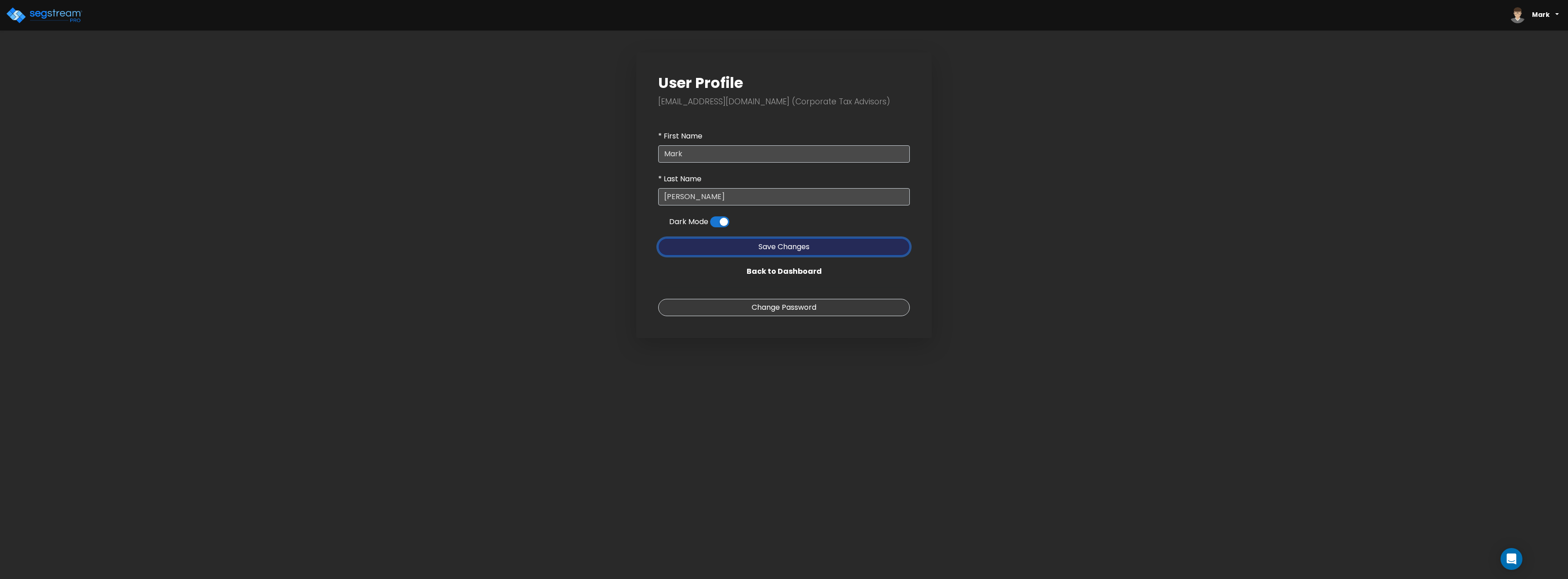
click at [730, 252] on button "Save Changes" at bounding box center [783, 247] width 251 height 17
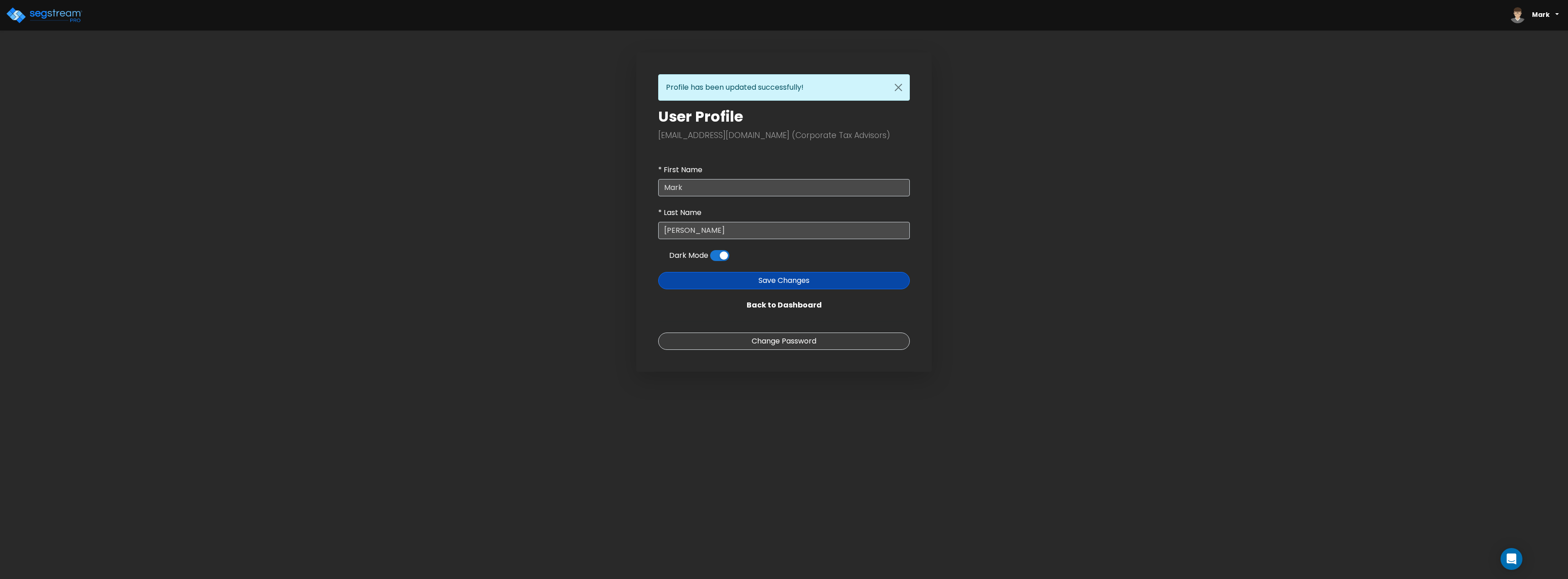
click at [1003, 116] on div "Profile has been updated successfully! User Profile [EMAIL_ADDRESS][DOMAIN_NAME…" at bounding box center [784, 212] width 601 height 319
click at [1533, 16] on b "Mark" at bounding box center [1541, 14] width 18 height 9
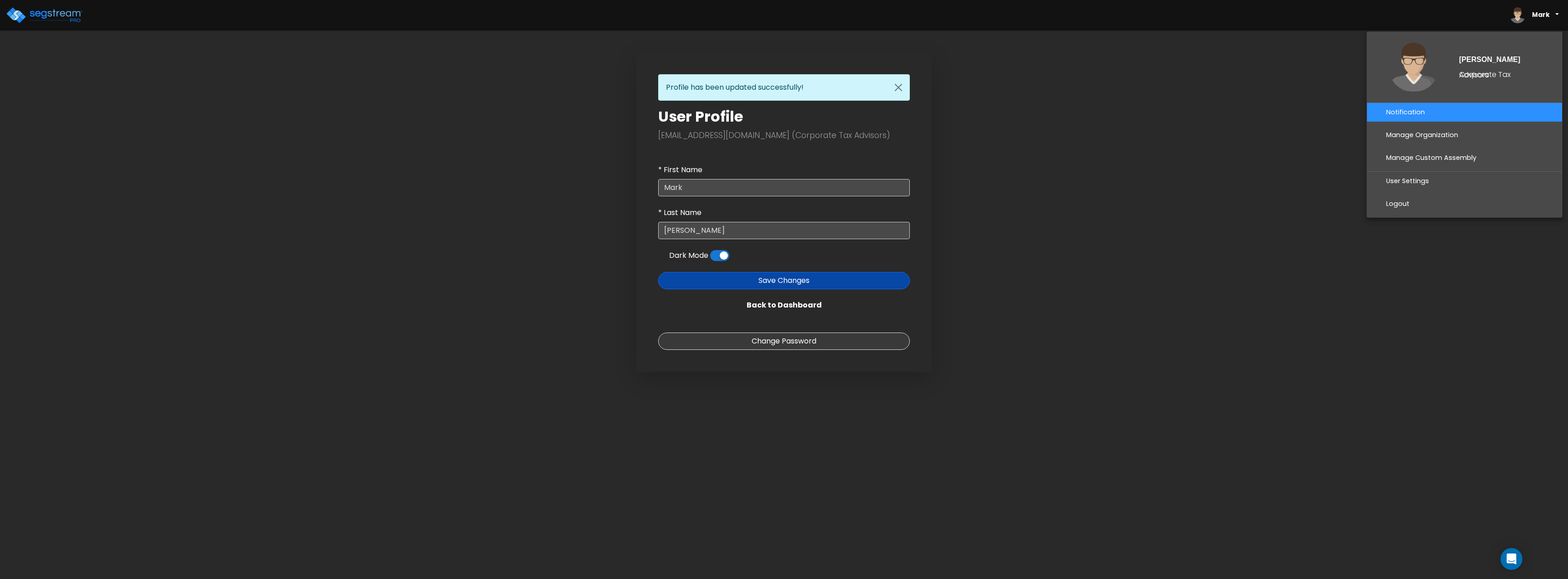
click at [1419, 112] on link "Notification" at bounding box center [1465, 112] width 195 height 19
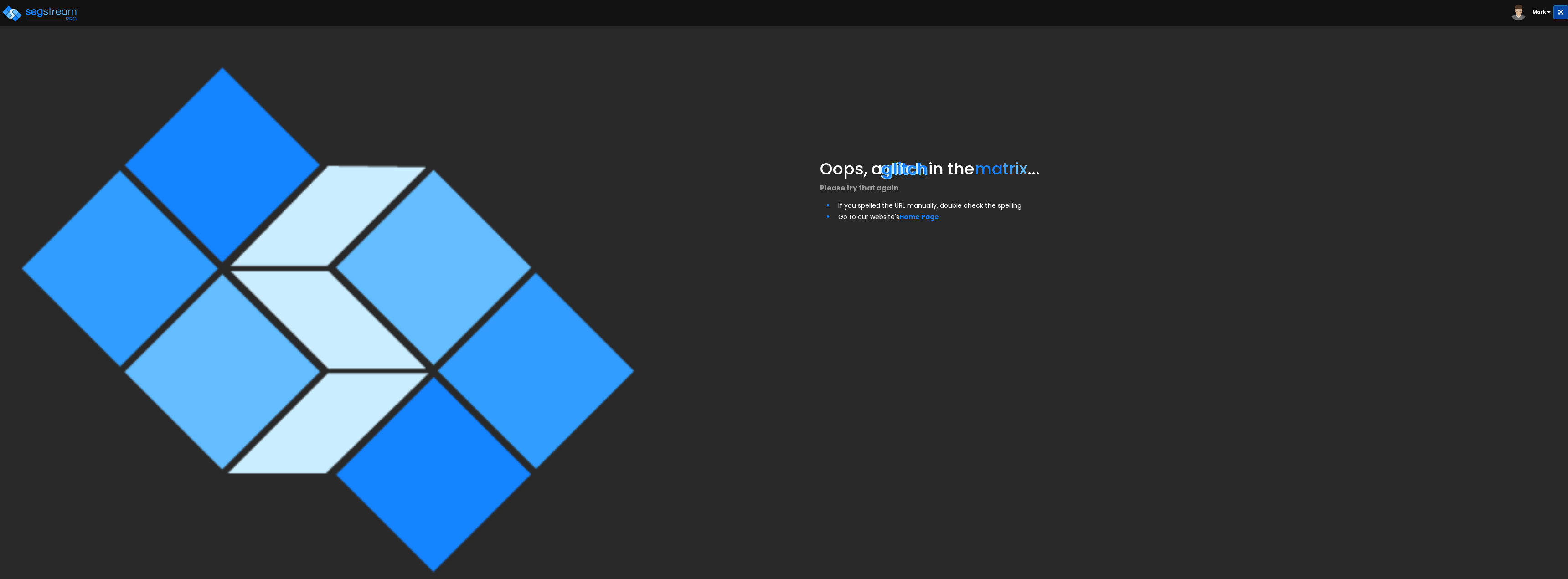
click at [1521, 15] on img at bounding box center [1519, 12] width 16 height 16
click at [1521, 10] on img at bounding box center [1519, 12] width 16 height 16
click at [1538, 10] on b "Mark" at bounding box center [1539, 12] width 13 height 7
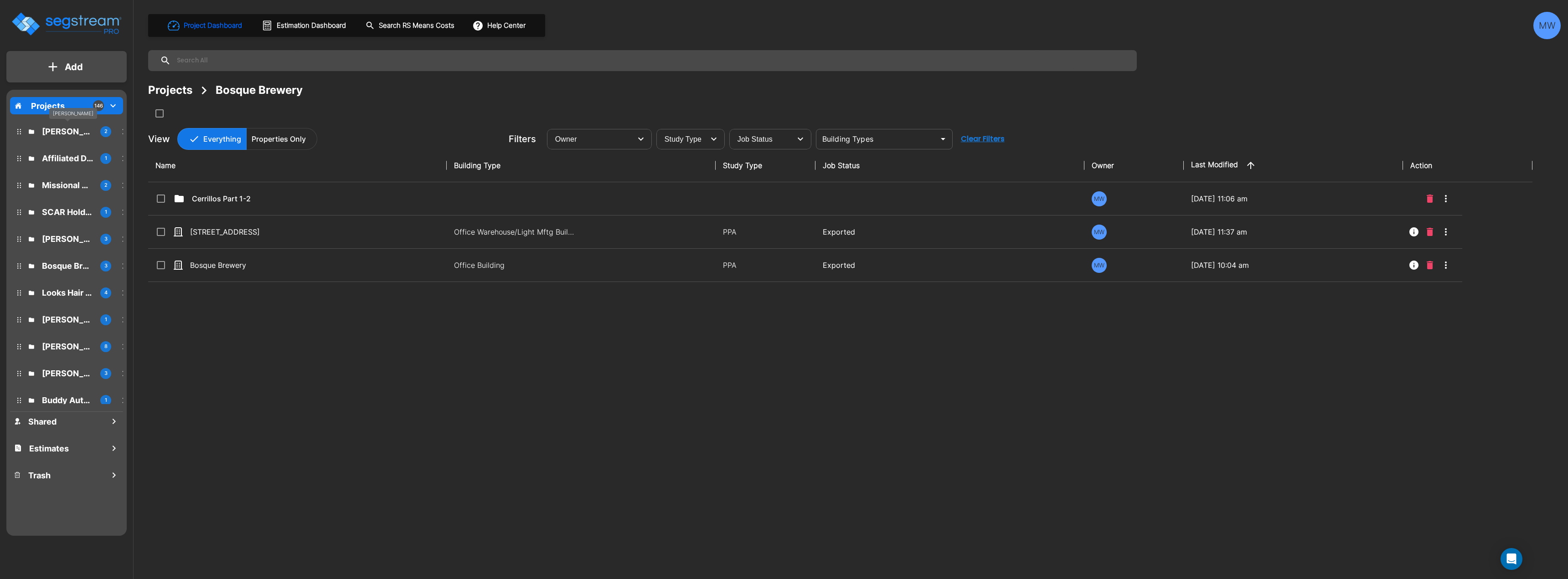
click at [74, 140] on div "[PERSON_NAME] 2" at bounding box center [73, 131] width 119 height 19
click at [78, 135] on p "Kyle O'Keefe" at bounding box center [68, 131] width 51 height 12
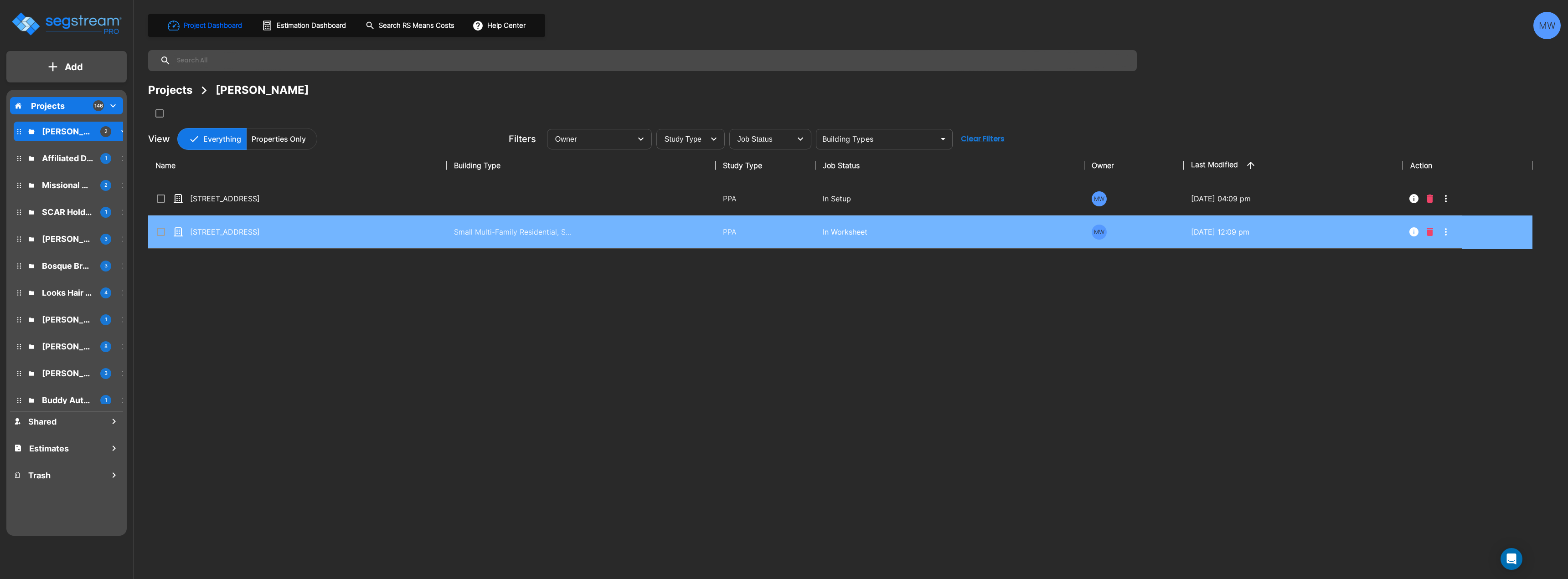
click at [357, 240] on td "149 Spring St" at bounding box center [297, 232] width 298 height 33
checkbox input "true"
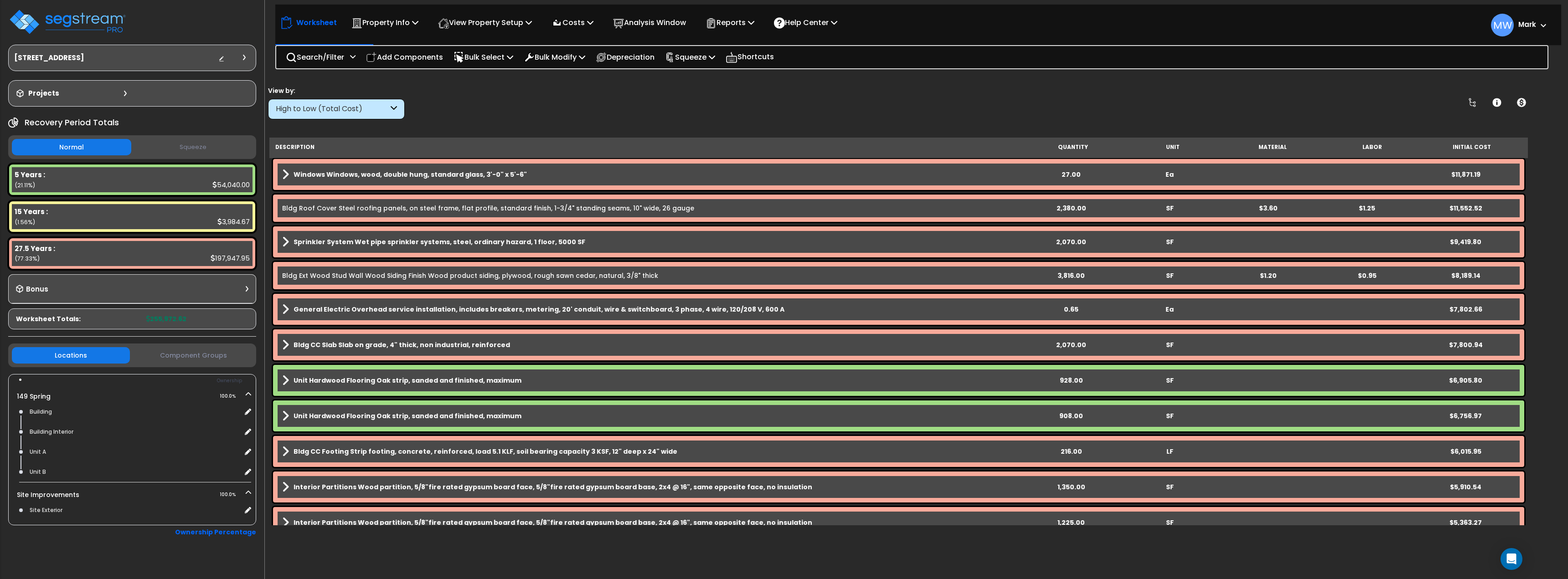
click at [1523, 30] on small "Mark" at bounding box center [1527, 24] width 18 height 12
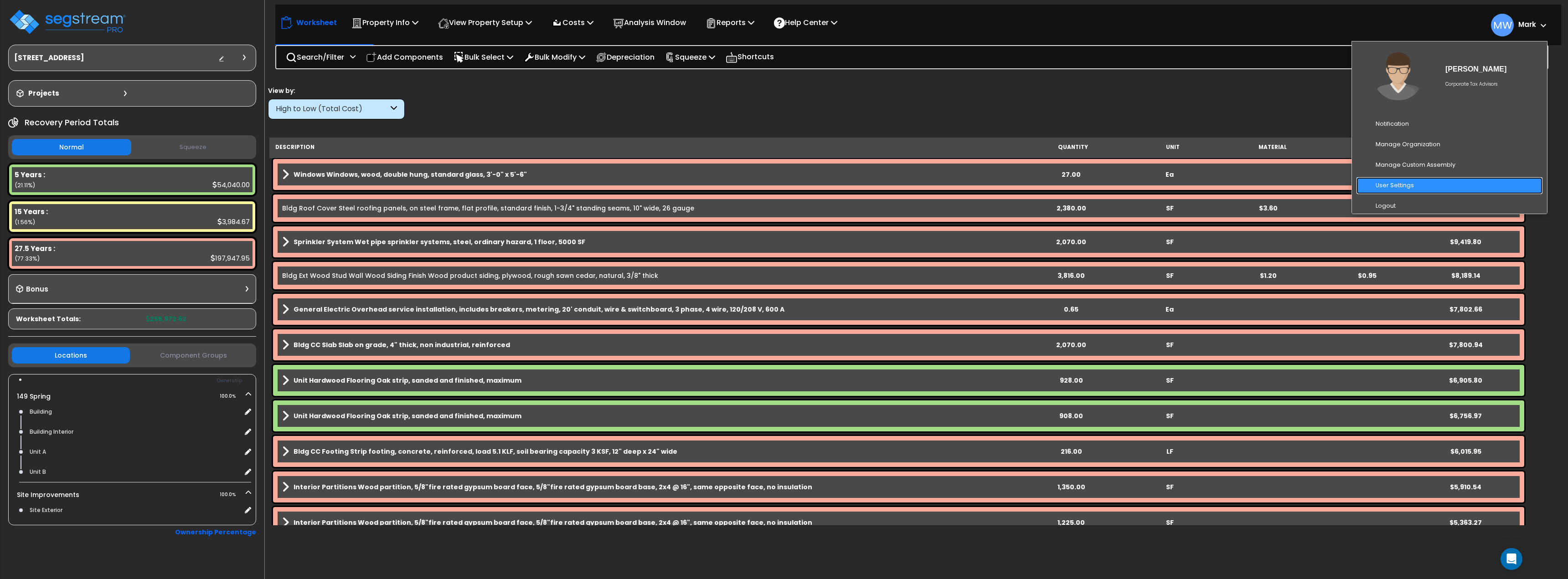
click at [1405, 187] on link "User Settings" at bounding box center [1450, 185] width 186 height 17
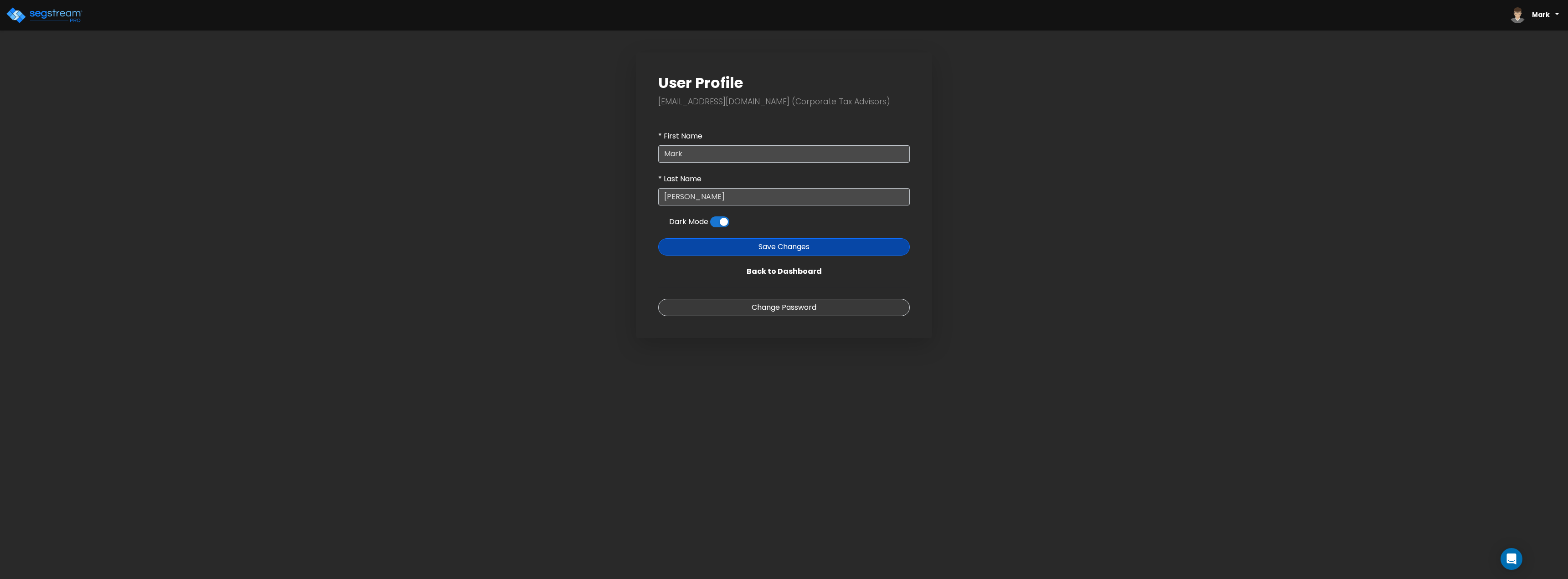
click at [705, 220] on label "Dark Mode" at bounding box center [688, 222] width 39 height 11
click at [710, 224] on input "checkbox" at bounding box center [710, 224] width 0 height 0
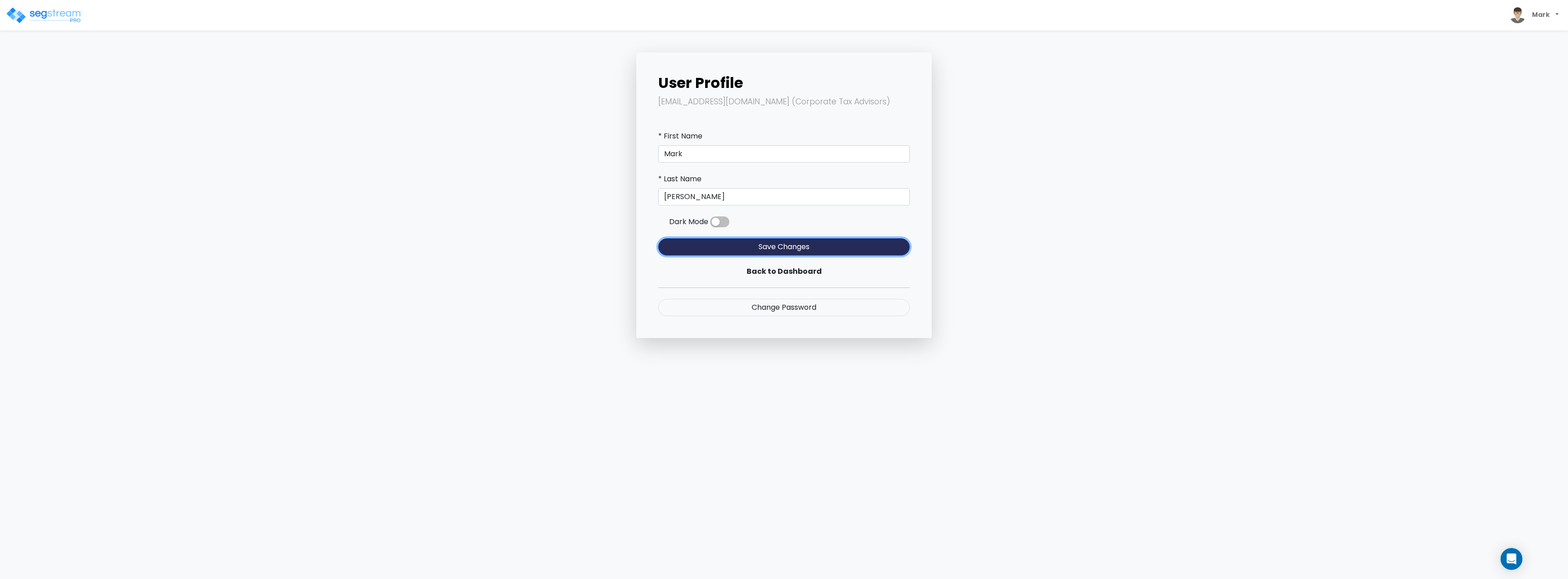
click at [745, 243] on button "Save Changes" at bounding box center [783, 247] width 251 height 17
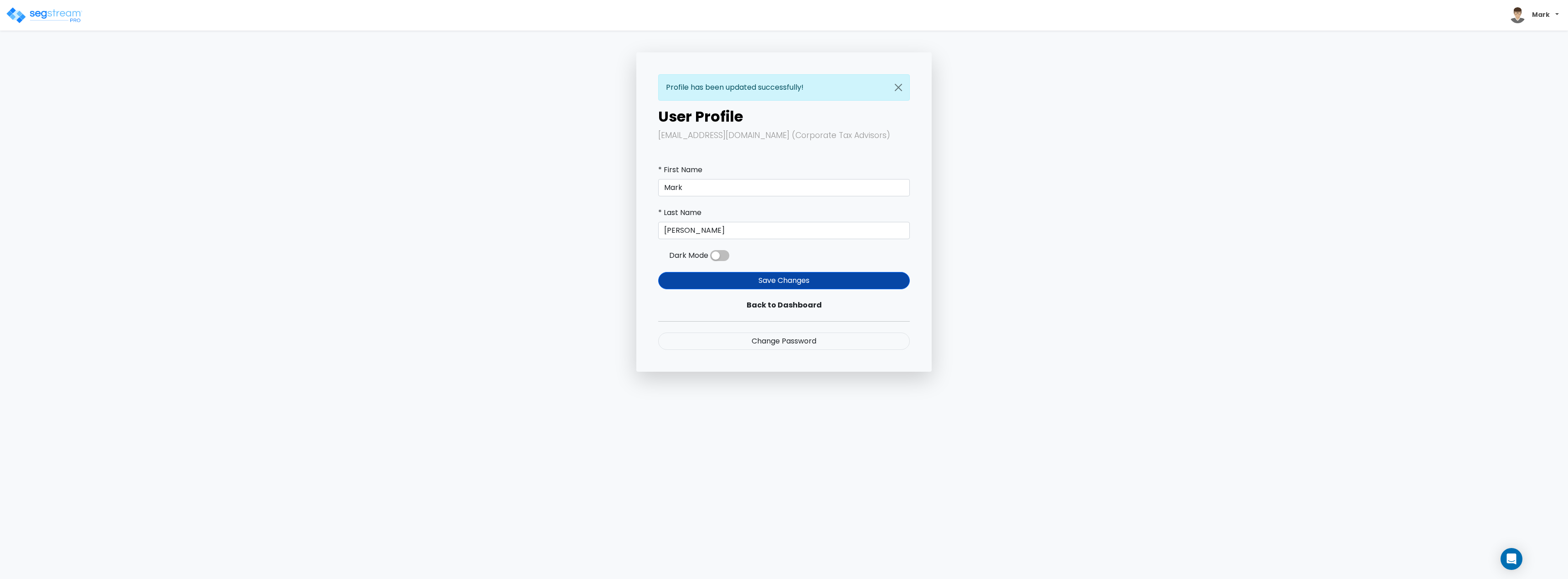
click at [1529, 16] on span "Mark" at bounding box center [1534, 15] width 57 height 23
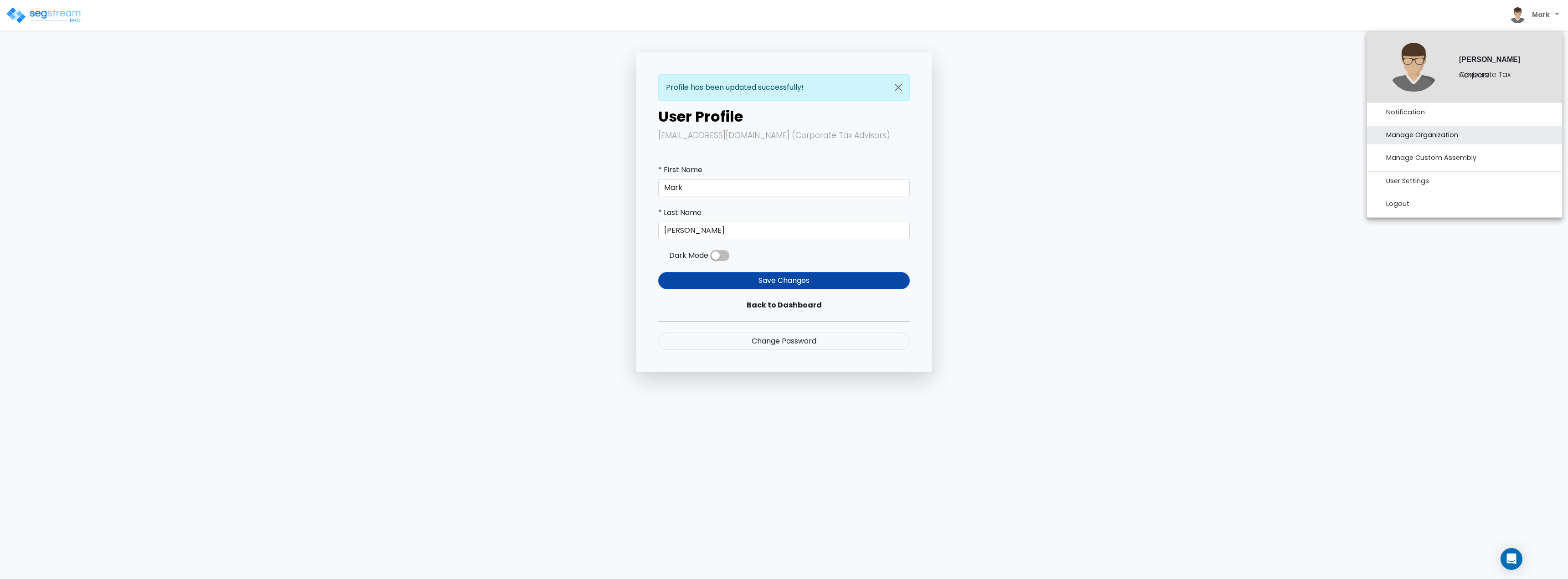
click at [1415, 136] on link "Manage Organization" at bounding box center [1465, 135] width 195 height 19
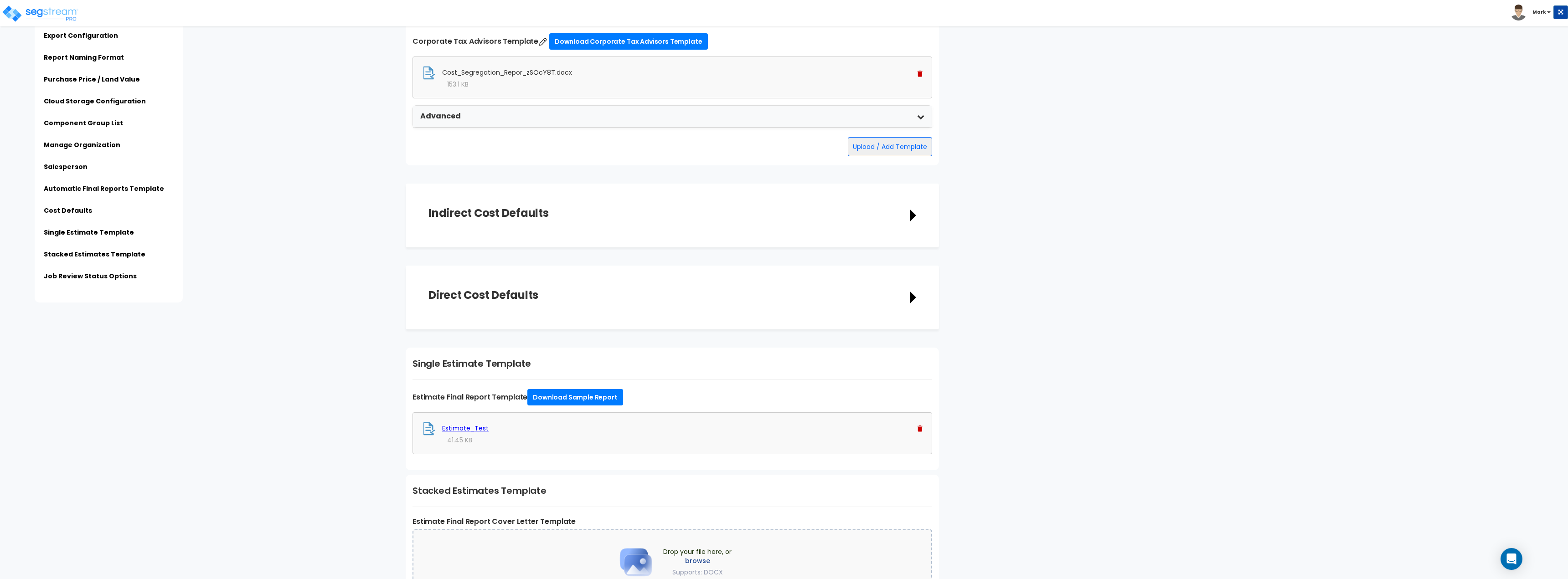
scroll to position [1328, 0]
click at [747, 220] on div "Indirect Cost Defaults" at bounding box center [672, 217] width 488 height 18
click at [917, 216] on div "Indirect Cost Defaults Description Cost Unit Select Select Select Quantity 0.00" at bounding box center [672, 217] width 533 height 64
click at [915, 217] on icon at bounding box center [913, 217] width 6 height 12
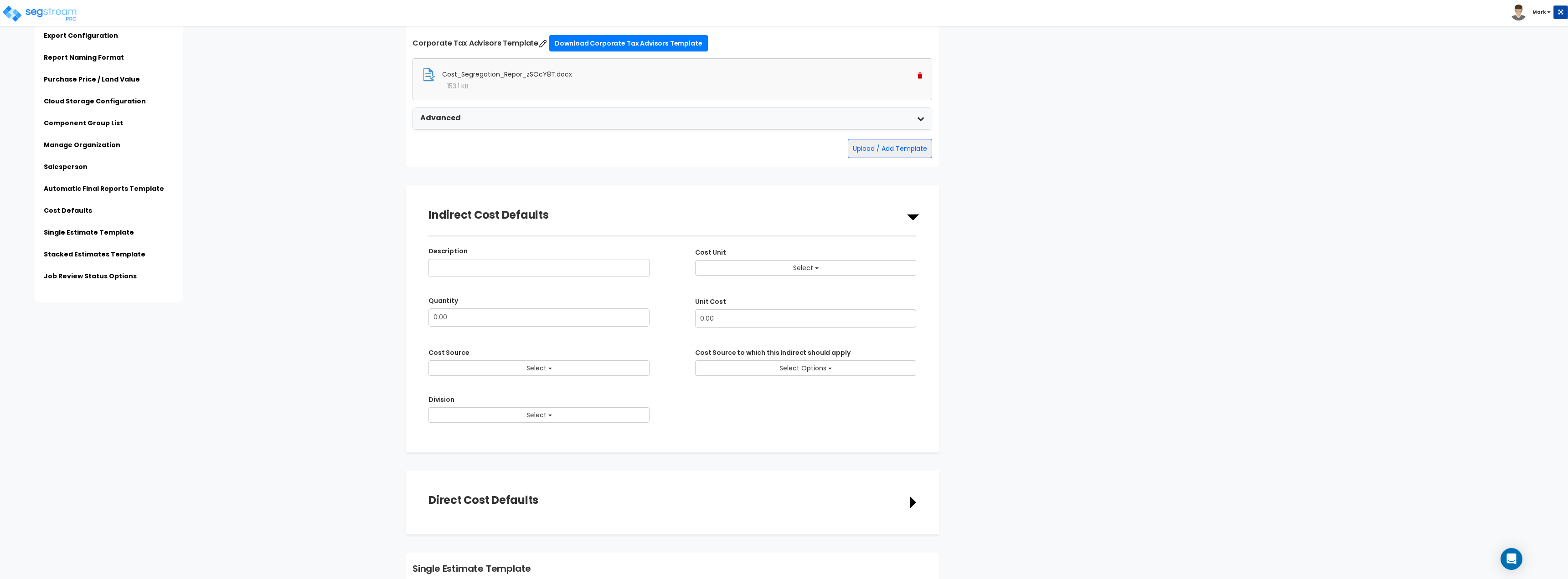
click at [915, 220] on icon at bounding box center [912, 217] width 13 height 6
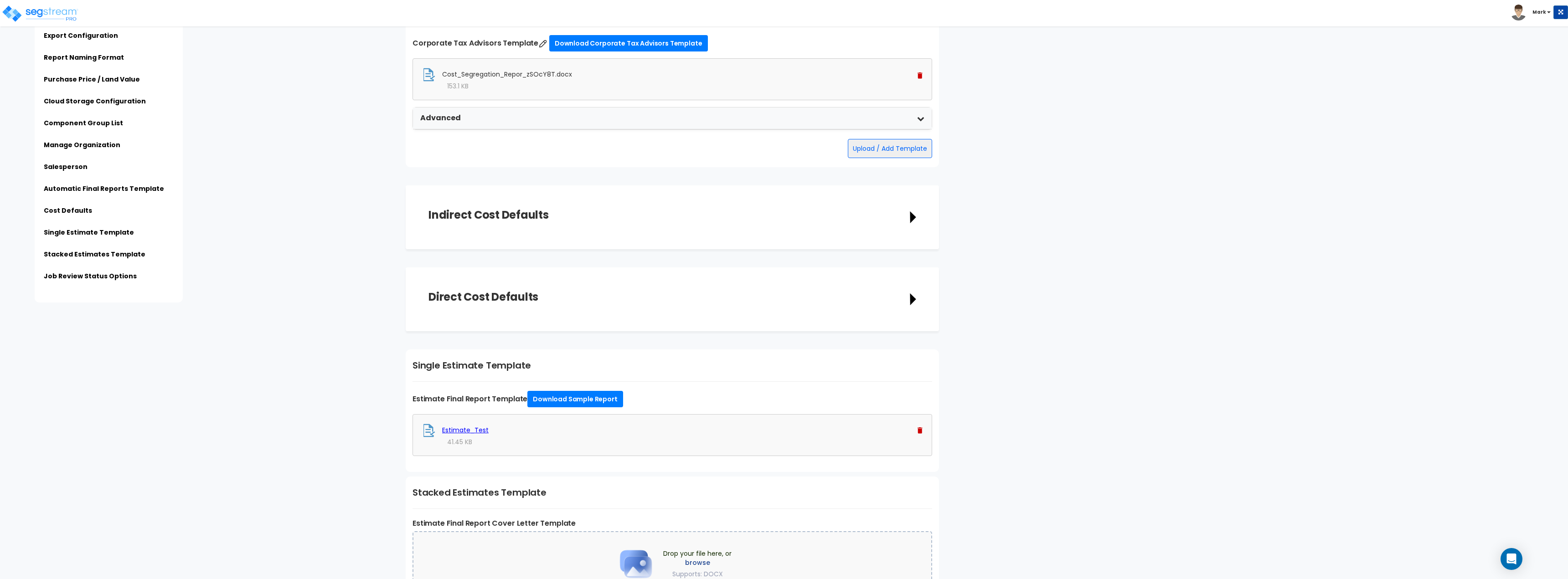
click at [910, 293] on icon at bounding box center [913, 299] width 6 height 13
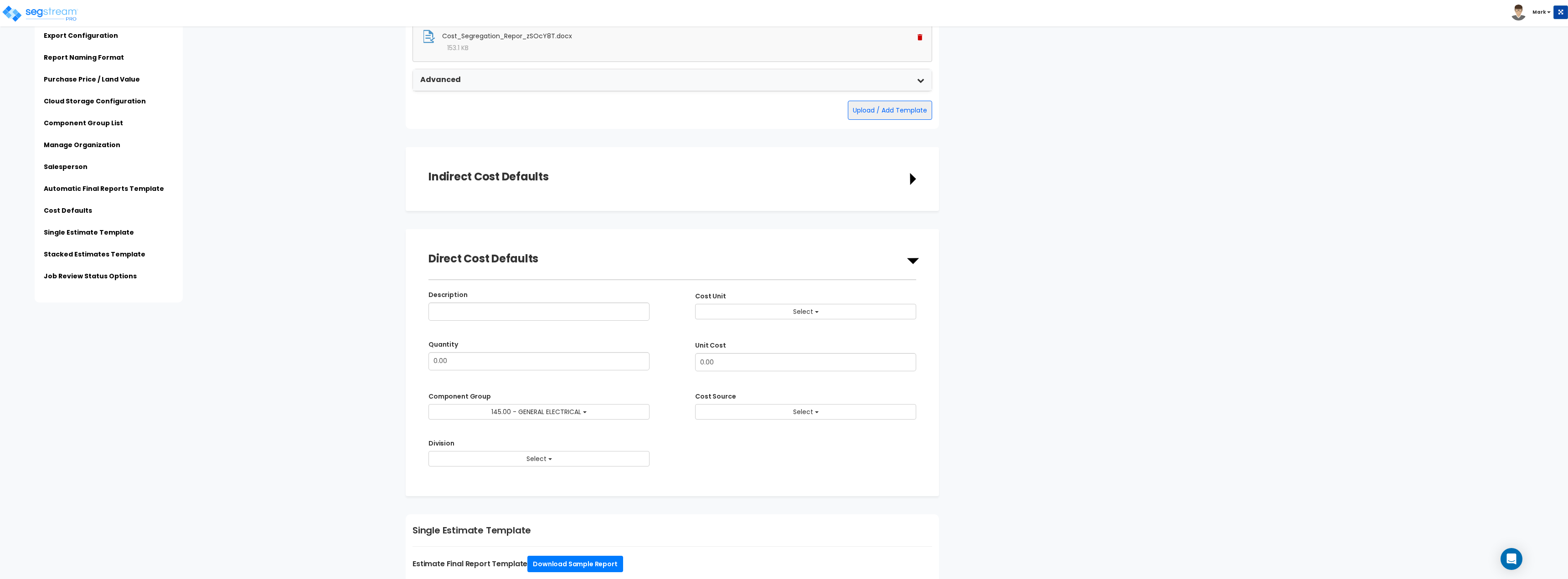
scroll to position [1419, 0]
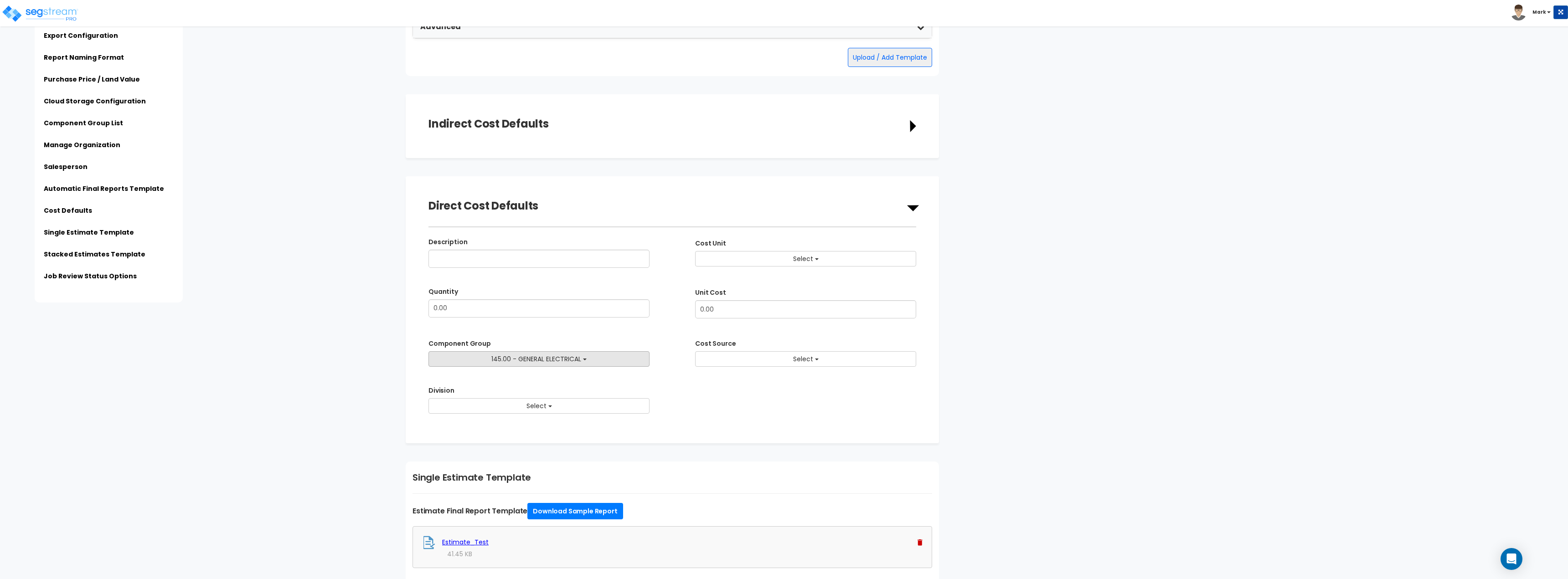
click at [538, 364] on button "145.00 - GENERAL ELECTRICAL" at bounding box center [539, 358] width 221 height 15
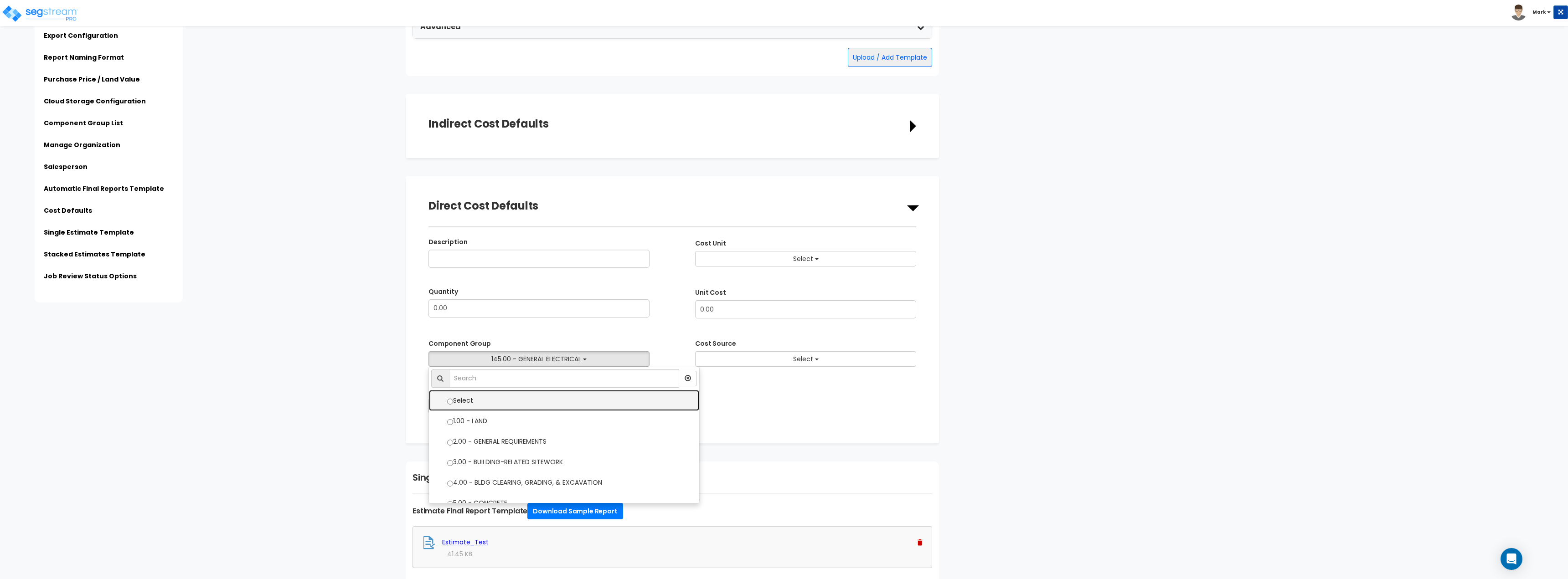
click at [534, 400] on label "Select" at bounding box center [564, 400] width 252 height 19
click at [453, 400] on input "Select" at bounding box center [450, 401] width 6 height 6
select select
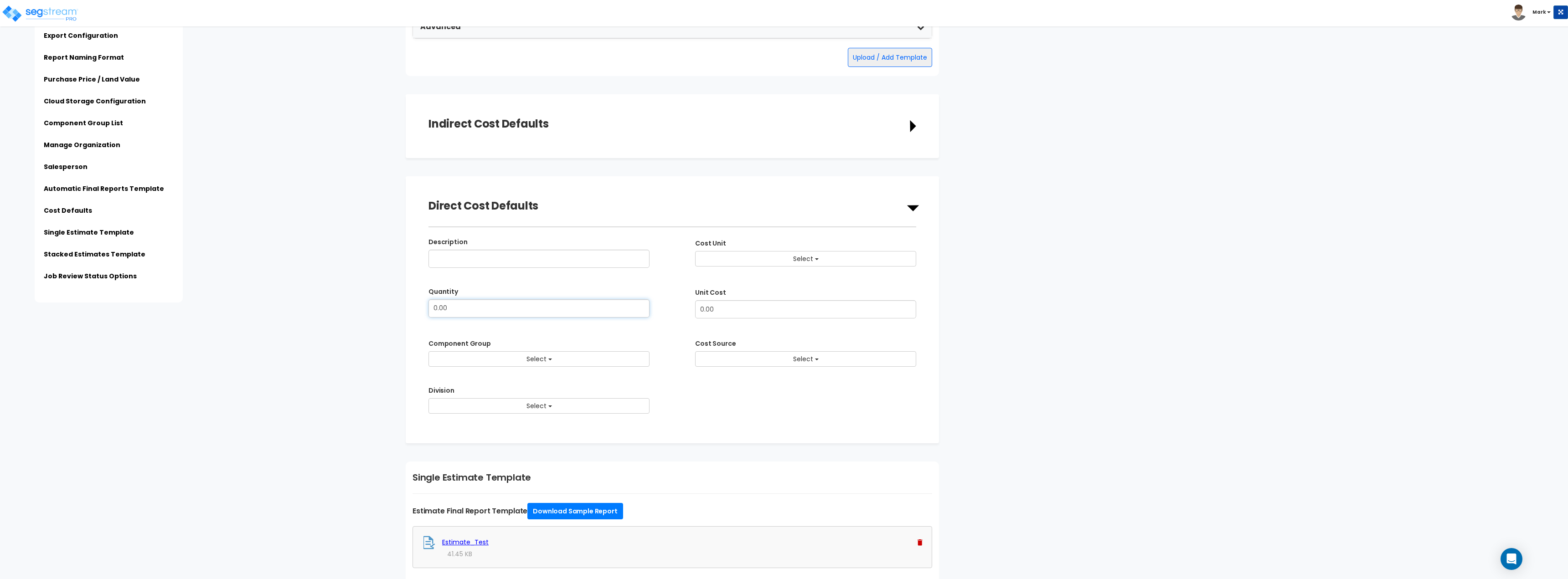
click at [488, 314] on input "0.00" at bounding box center [539, 308] width 221 height 18
type input "0"
click at [915, 206] on icon at bounding box center [912, 208] width 12 height 6
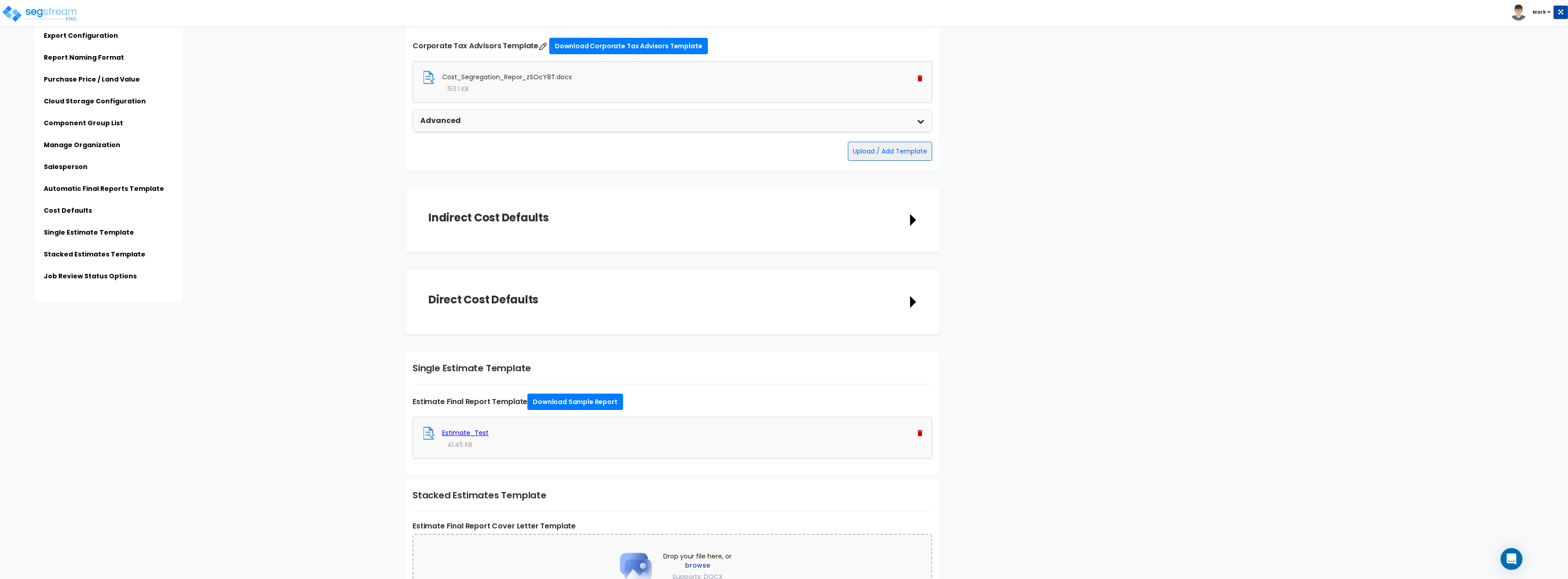
scroll to position [1236, 0]
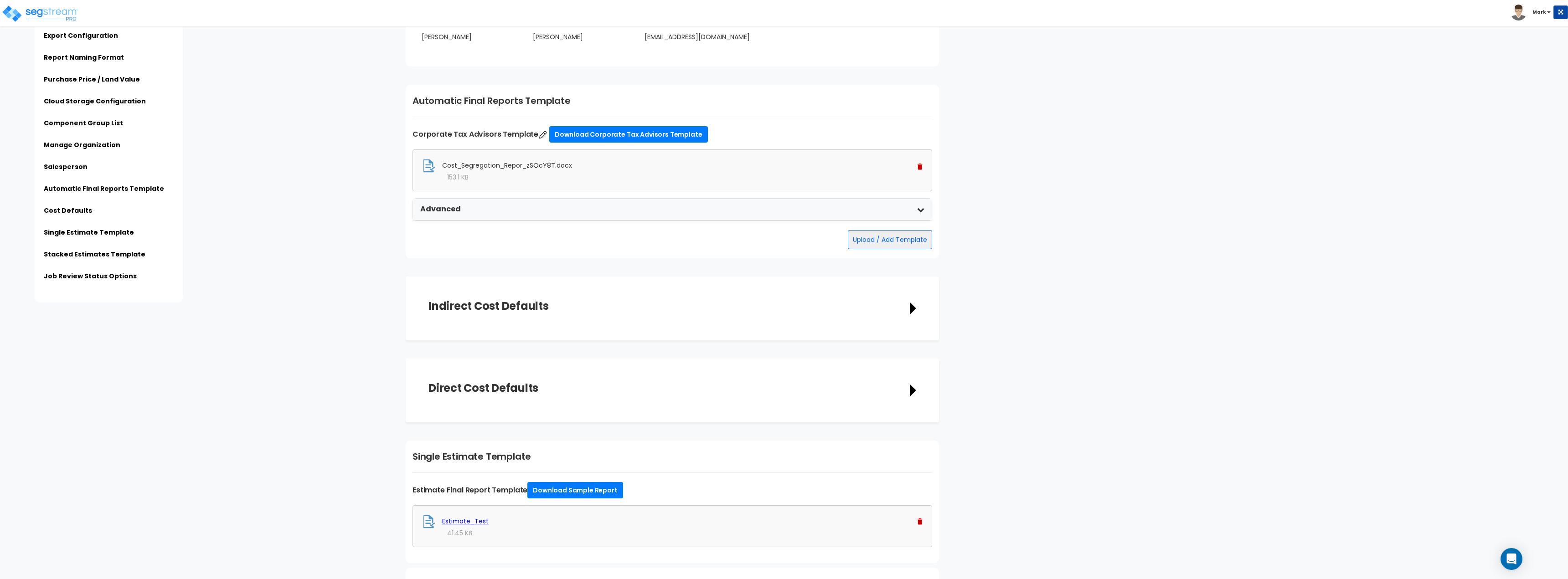
click at [684, 211] on div "Advanced" at bounding box center [672, 209] width 519 height 22
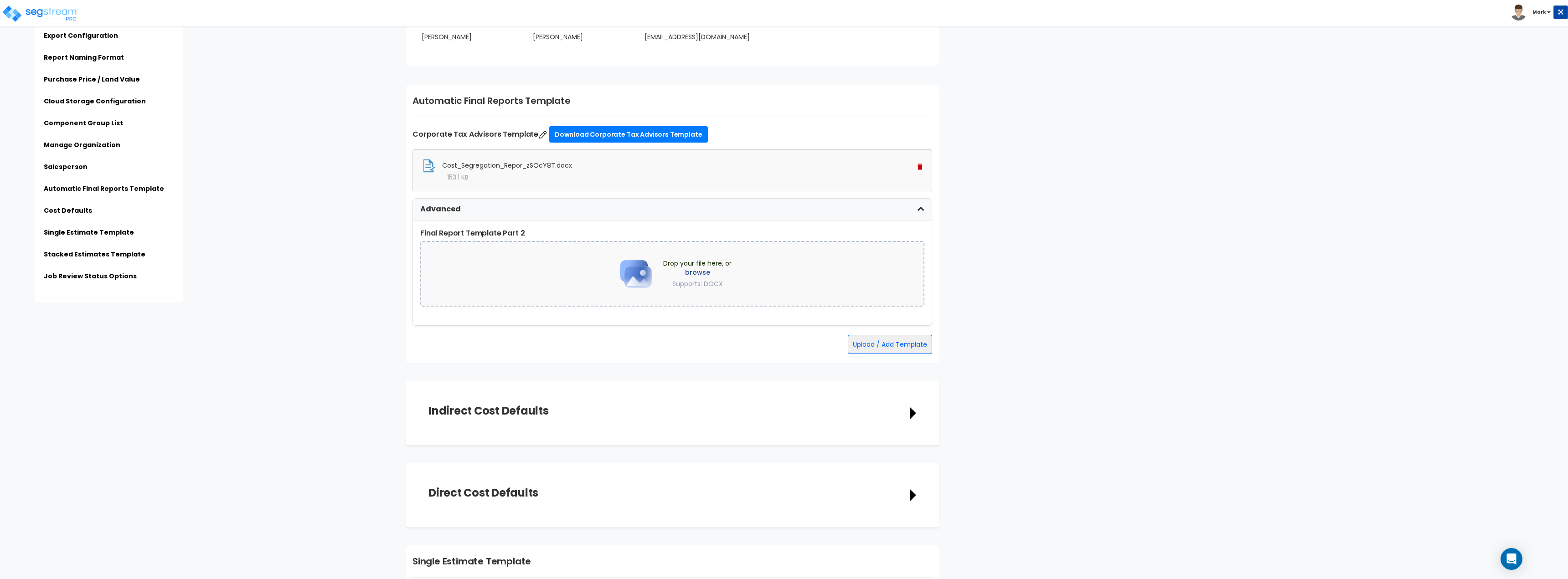
click at [687, 214] on div "Advanced" at bounding box center [672, 209] width 519 height 22
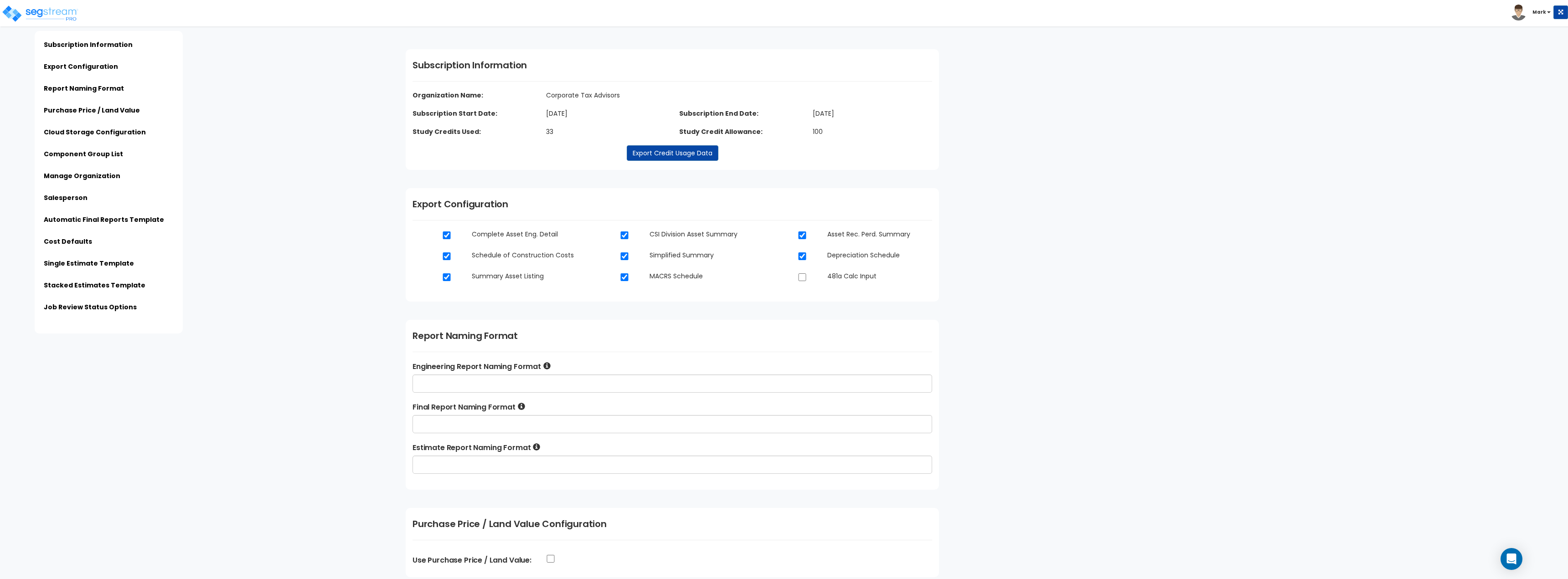
scroll to position [0, 0]
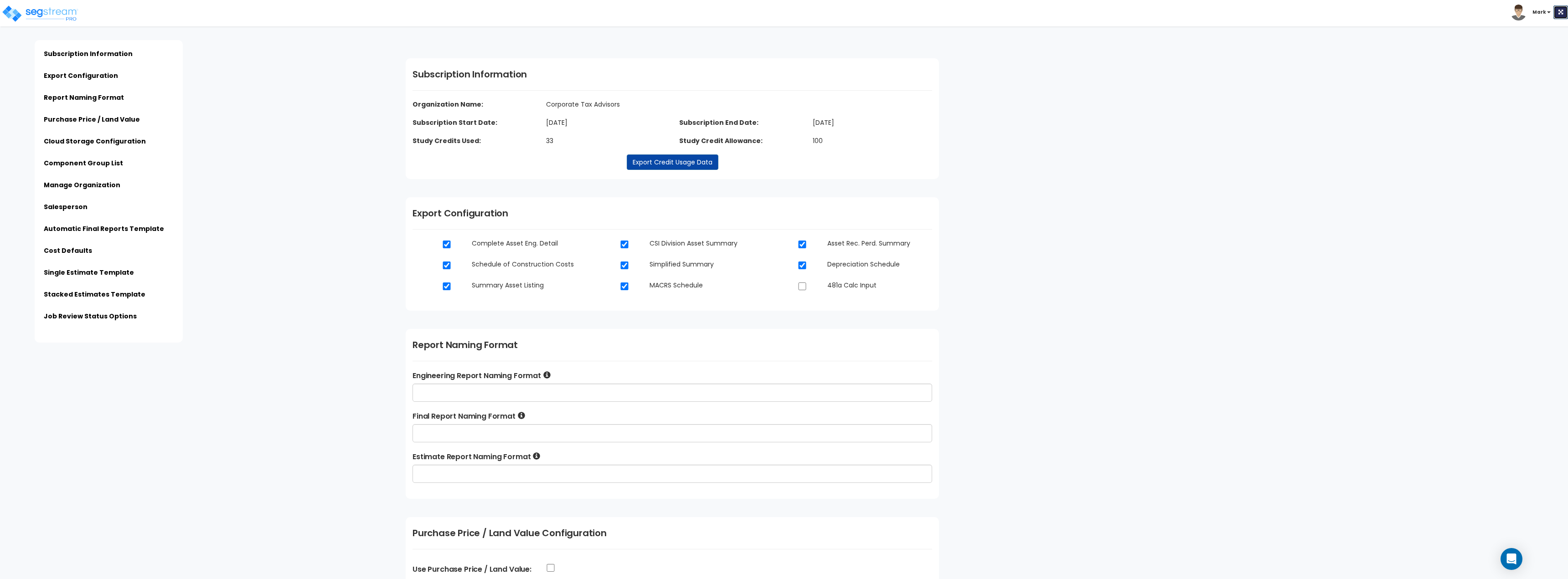
click at [1564, 8] on button at bounding box center [1561, 12] width 15 height 13
click at [1563, 13] on icon at bounding box center [1561, 12] width 4 height 5
click at [1539, 13] on b "Mark" at bounding box center [1539, 12] width 13 height 7
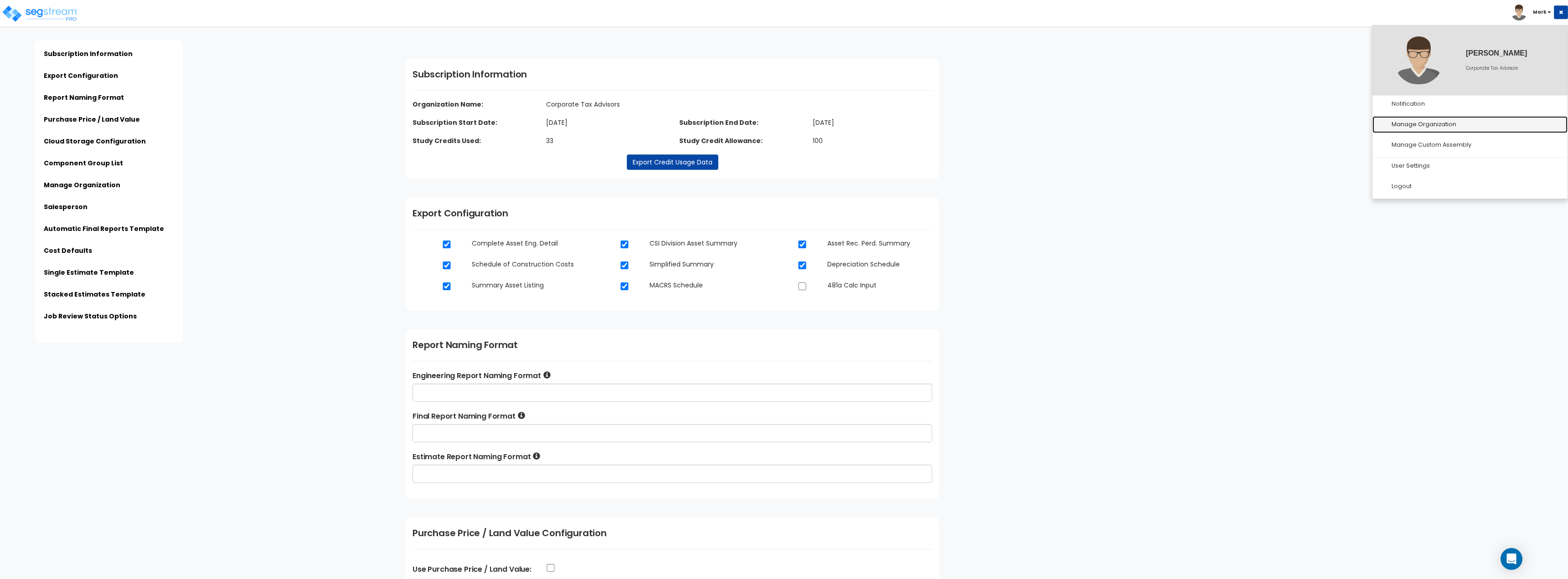
click at [1409, 127] on link "Manage Organization" at bounding box center [1470, 125] width 195 height 17
